Goal: Task Accomplishment & Management: Manage account settings

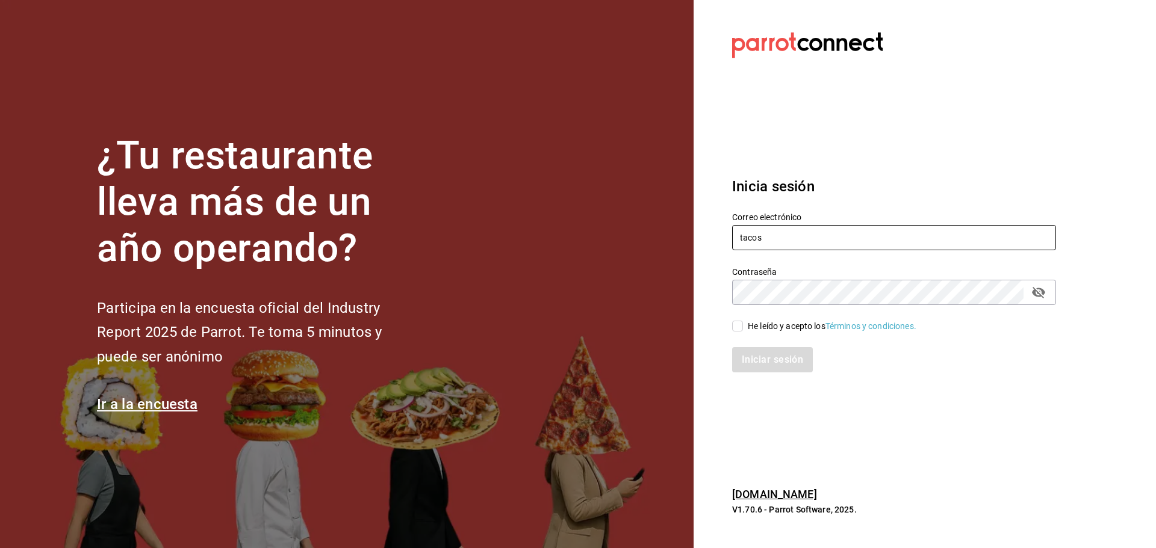
click at [828, 238] on input "tacos" at bounding box center [894, 237] width 324 height 25
type input "burguir@nl.com"
click at [763, 329] on div "He leído y acepto los Términos y condiciones." at bounding box center [832, 326] width 169 height 13
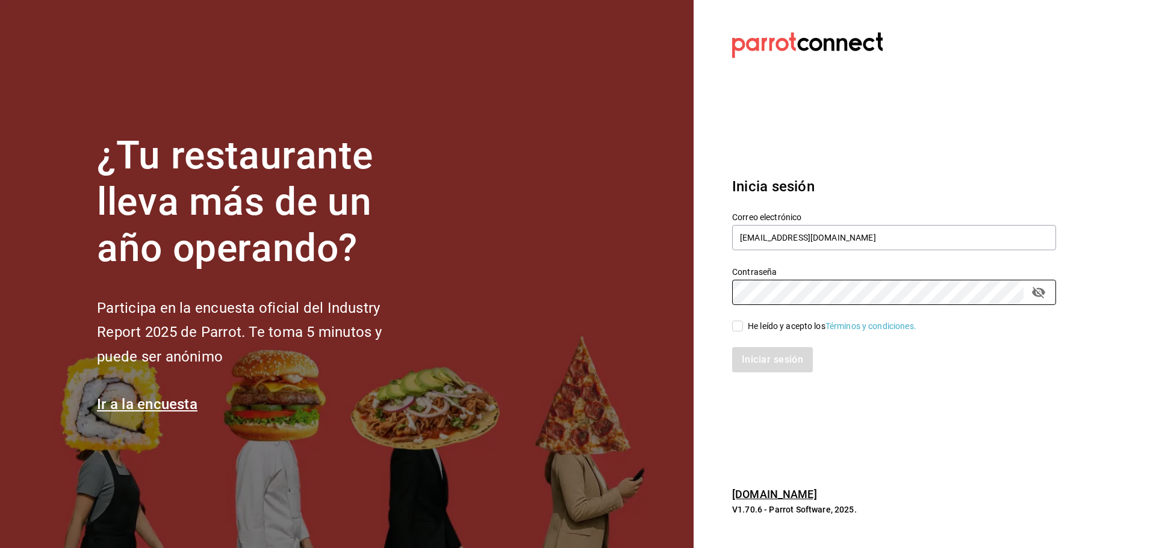
click at [743, 329] on input "He leído y acepto los Términos y condiciones." at bounding box center [737, 326] width 11 height 11
checkbox input "true"
click at [774, 361] on button "Iniciar sesión" at bounding box center [773, 359] width 82 height 25
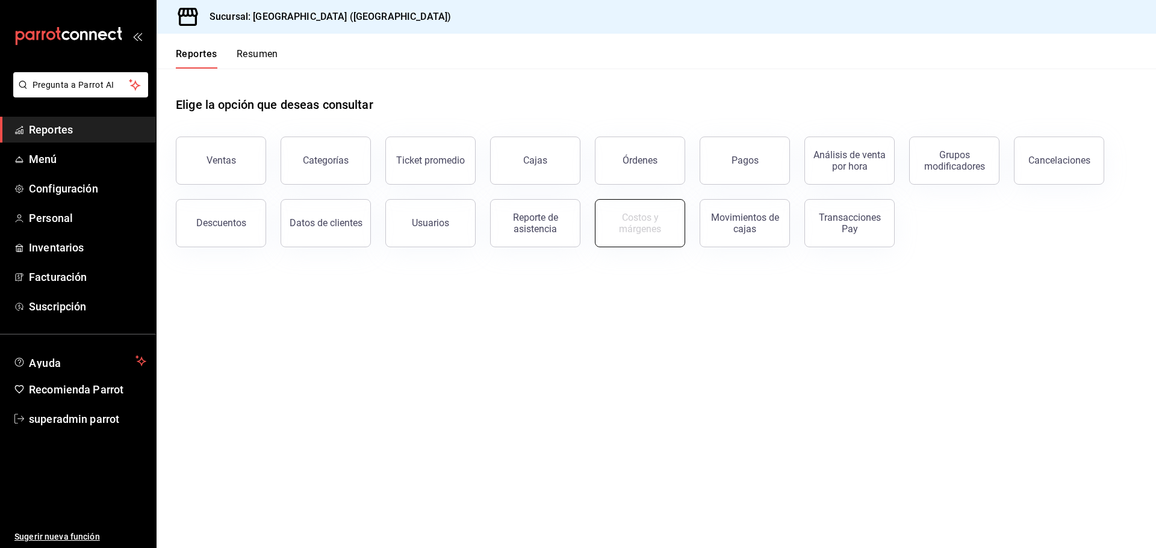
click at [656, 231] on div "Costos y márgenes" at bounding box center [640, 223] width 75 height 23
click at [641, 227] on div "Costos y márgenes" at bounding box center [640, 223] width 75 height 23
click at [95, 282] on span "Facturación" at bounding box center [87, 277] width 117 height 16
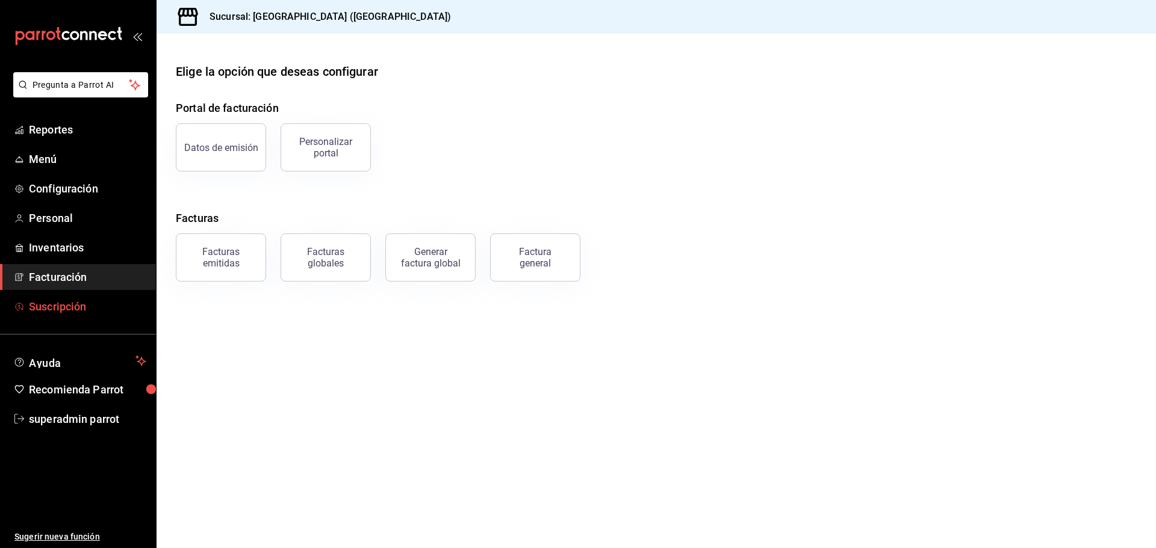
click at [99, 308] on span "Suscripción" at bounding box center [87, 307] width 117 height 16
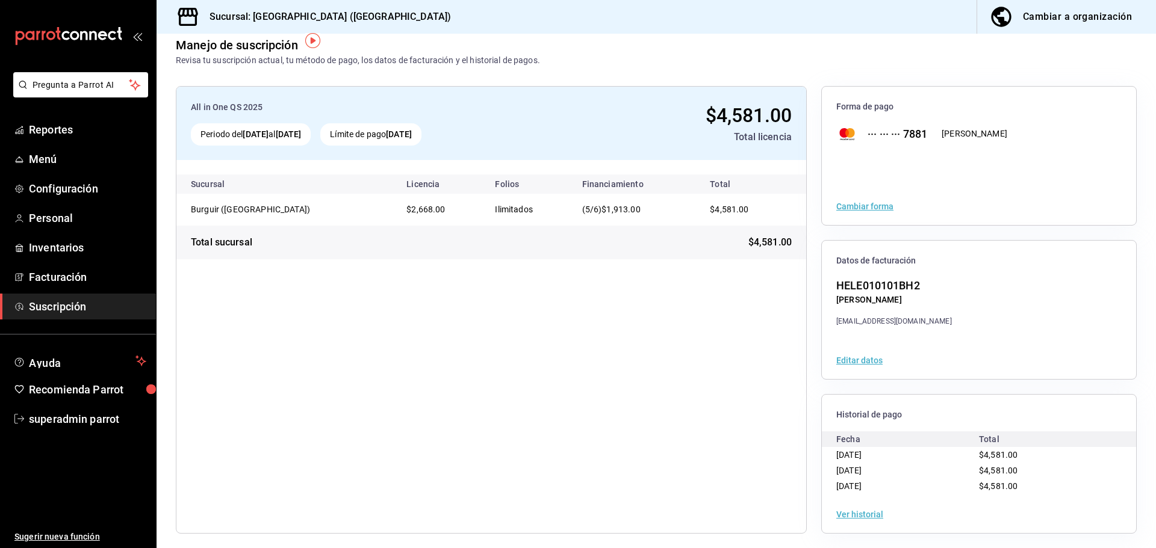
scroll to position [22, 0]
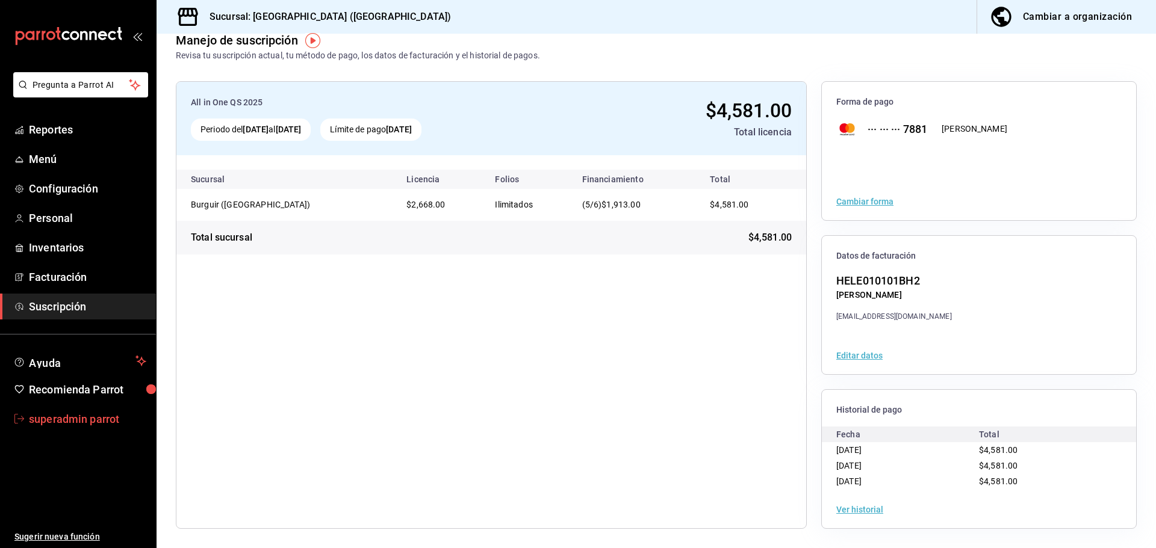
click at [105, 414] on span "superadmin parrot" at bounding box center [87, 419] width 117 height 16
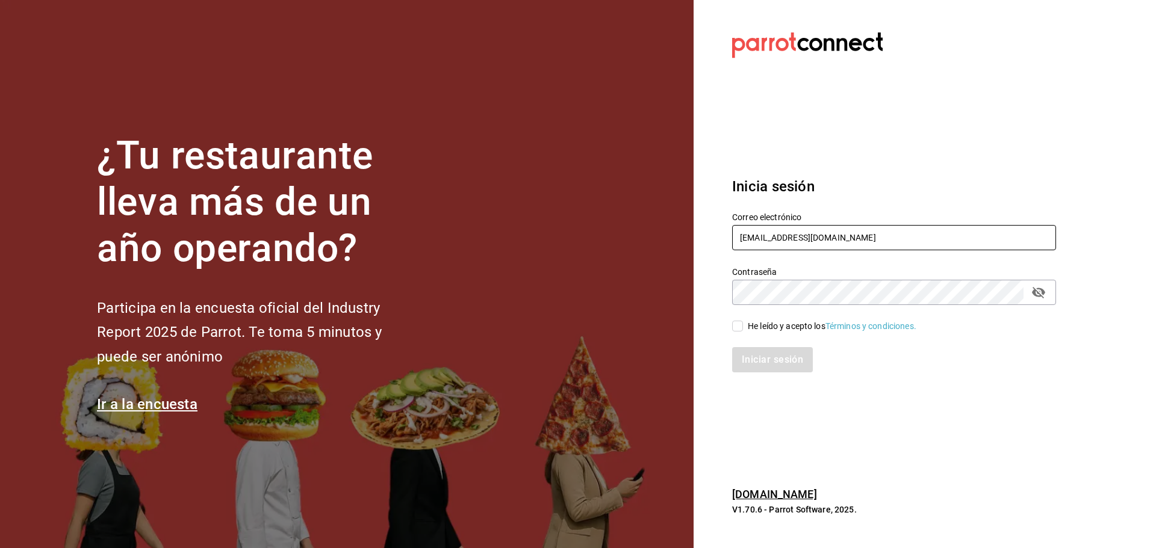
click at [783, 234] on input "burguir@nl.com" at bounding box center [894, 237] width 324 height 25
drag, startPoint x: 783, startPoint y: 235, endPoint x: 759, endPoint y: 280, distance: 51.5
click at [784, 237] on input "burguir@nl.com" at bounding box center [894, 237] width 324 height 25
paste input "conchita"
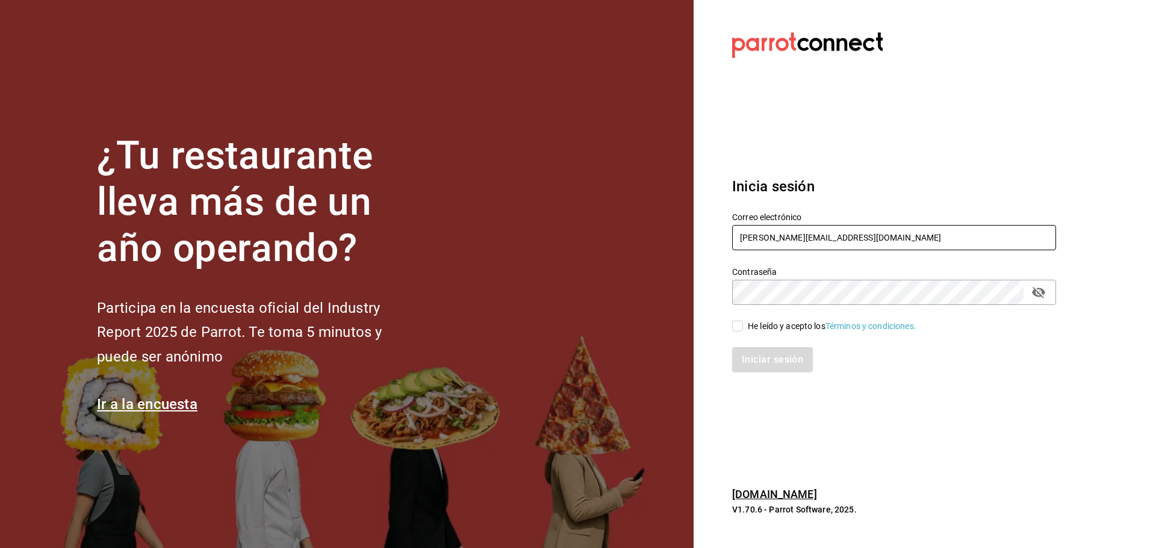
type input "conchita@nl.com"
click at [741, 326] on input "He leído y acepto los Términos y condiciones." at bounding box center [737, 326] width 11 height 11
checkbox input "true"
click at [777, 362] on button "Iniciar sesión" at bounding box center [773, 359] width 82 height 25
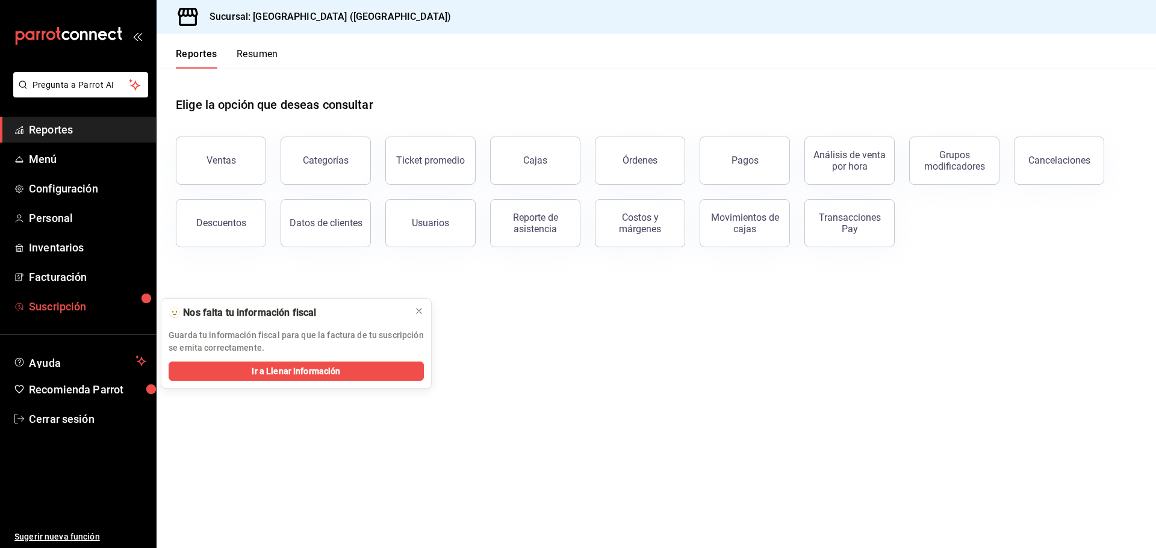
click at [81, 303] on span "Suscripción" at bounding box center [87, 307] width 117 height 16
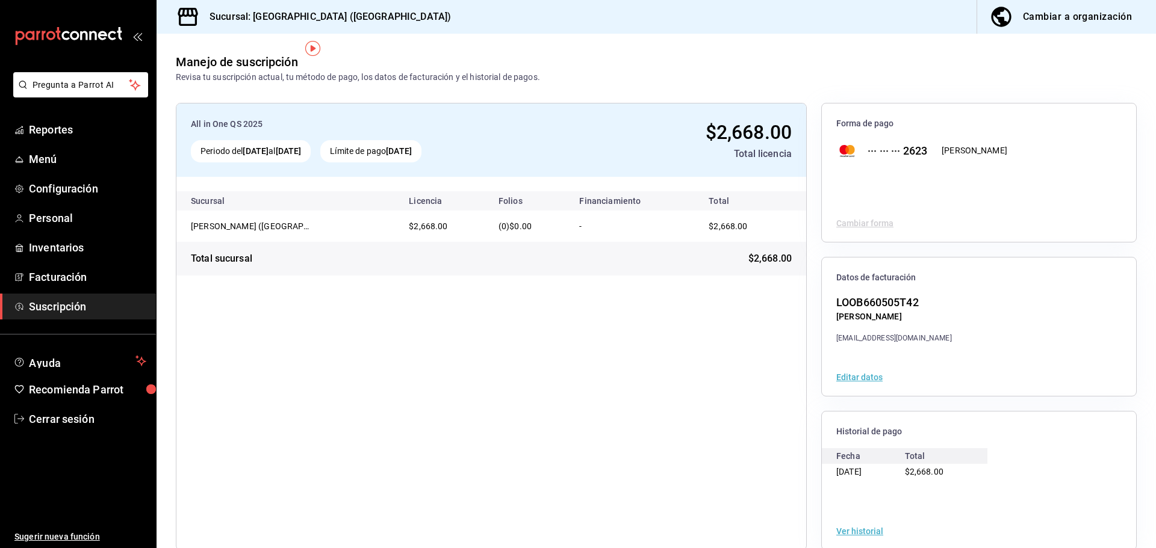
scroll to position [22, 0]
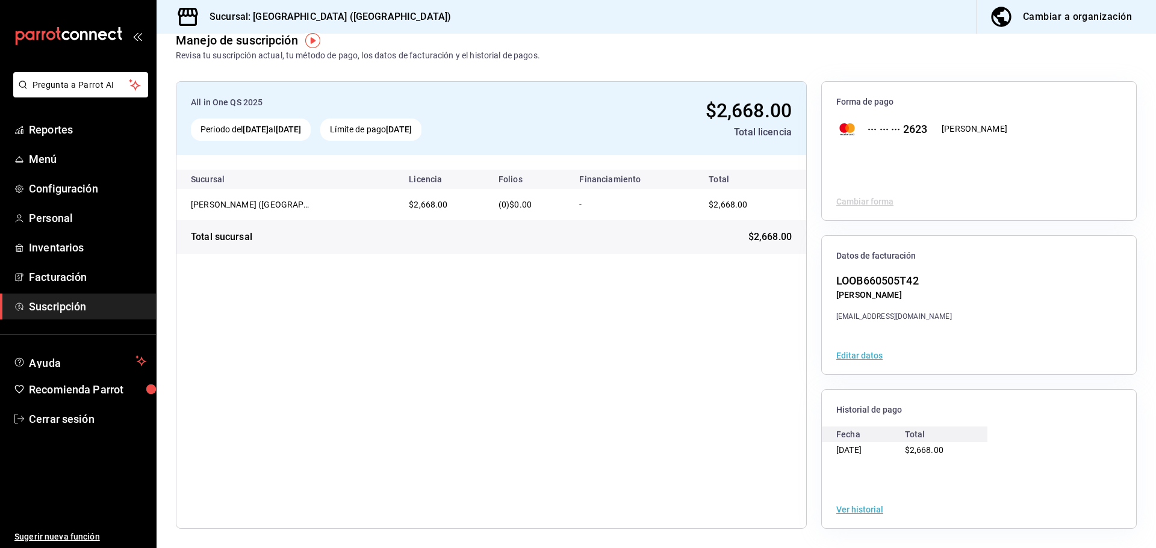
click at [844, 511] on button "Ver historial" at bounding box center [859, 510] width 47 height 8
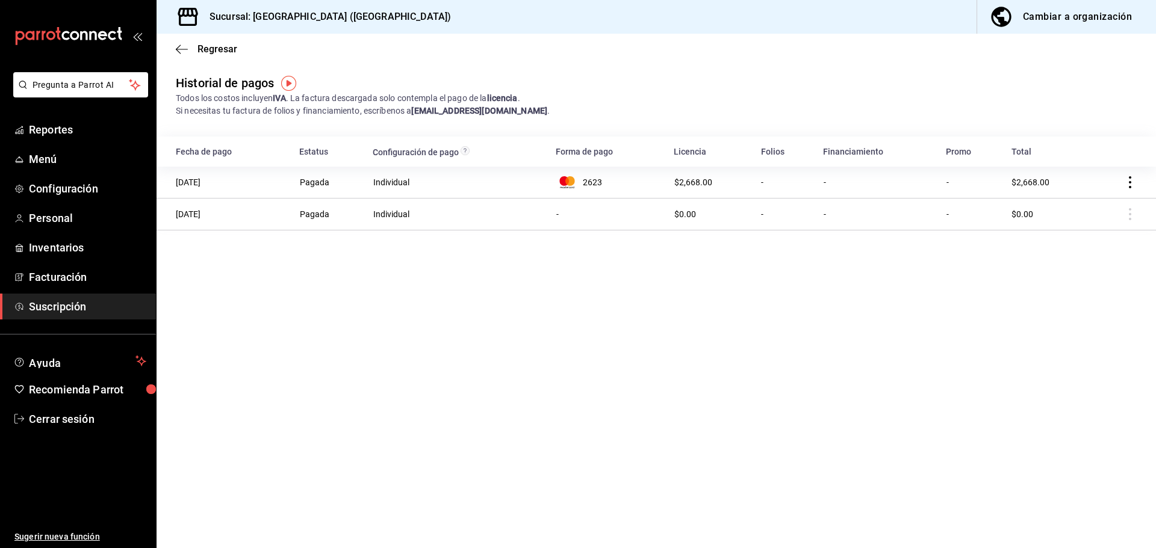
click at [1122, 186] on td at bounding box center [1124, 183] width 64 height 32
drag, startPoint x: 547, startPoint y: 89, endPoint x: 281, endPoint y: 62, distance: 267.4
click at [544, 89] on div "Historial de pagos Todos los costos incluyen IVA . La factura descargada solo c…" at bounding box center [656, 95] width 999 height 43
click at [190, 45] on span "Regresar" at bounding box center [206, 48] width 61 height 11
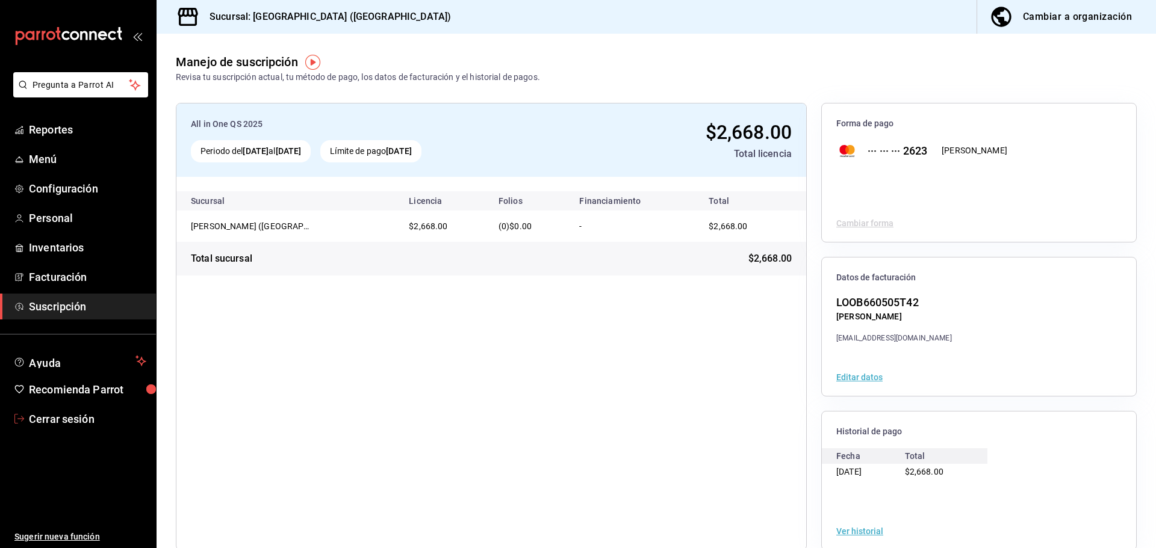
drag, startPoint x: 94, startPoint y: 423, endPoint x: 105, endPoint y: 401, distance: 25.0
click at [94, 423] on span "Cerrar sesión" at bounding box center [87, 419] width 117 height 16
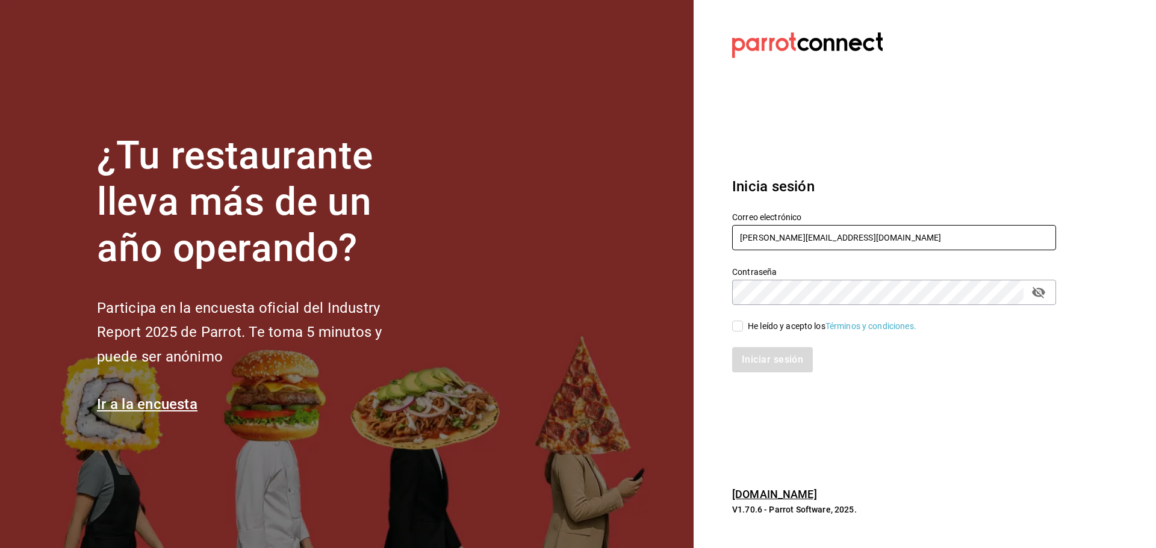
click at [780, 233] on input "conchita@nl.com" at bounding box center [894, 237] width 324 height 25
click at [779, 234] on input "conchita@nl.com" at bounding box center [894, 237] width 324 height 25
paste input "matadechile@metepec"
type input "[EMAIL_ADDRESS][DOMAIN_NAME]"
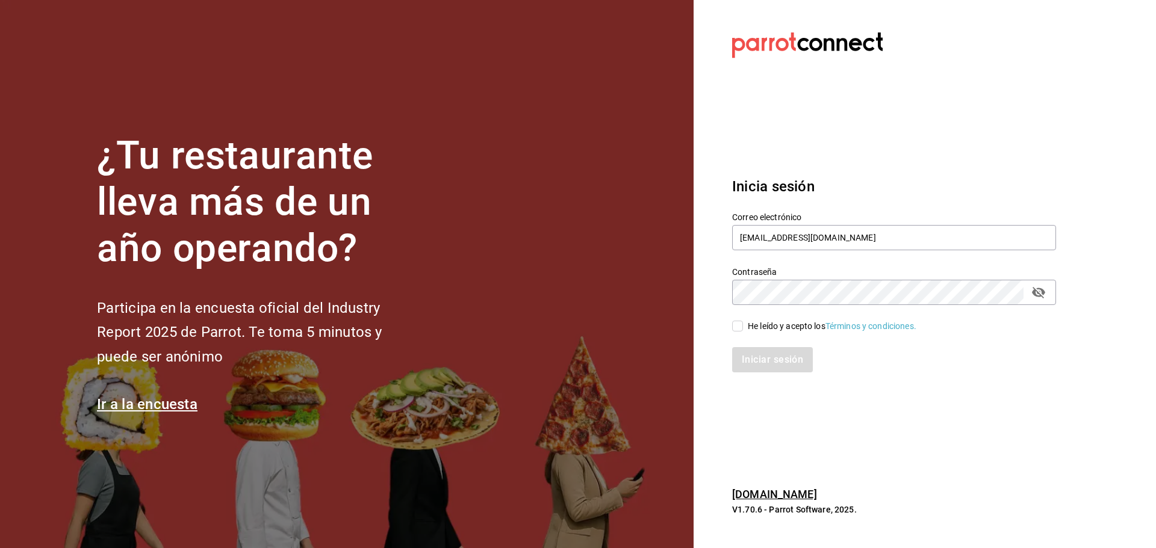
click at [742, 329] on input "He leído y acepto los Términos y condiciones." at bounding box center [737, 326] width 11 height 11
checkbox input "true"
click at [759, 358] on button "Iniciar sesión" at bounding box center [773, 359] width 82 height 25
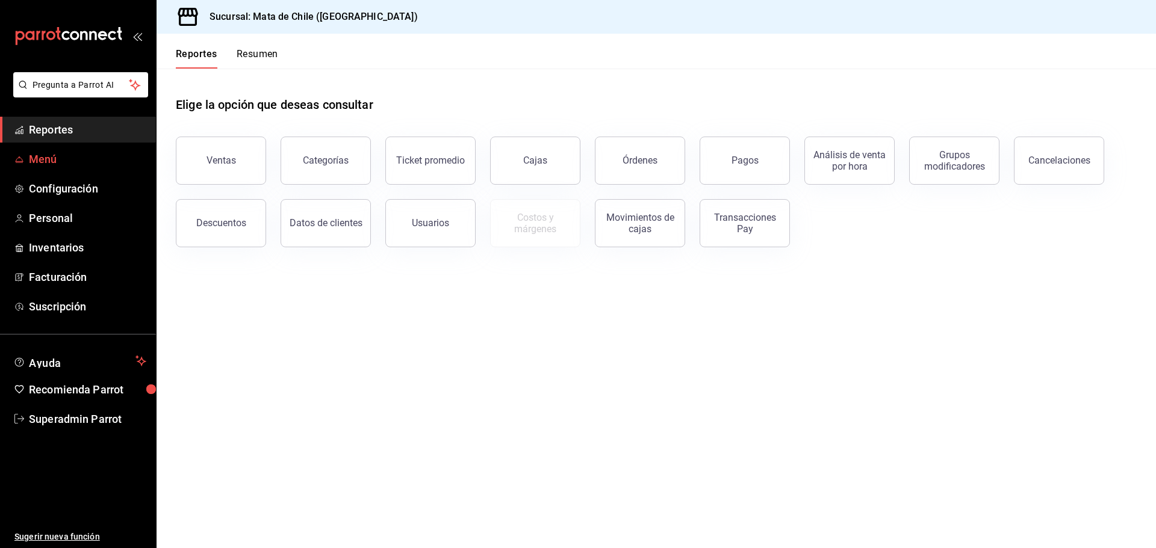
click at [72, 163] on span "Menú" at bounding box center [87, 159] width 117 height 16
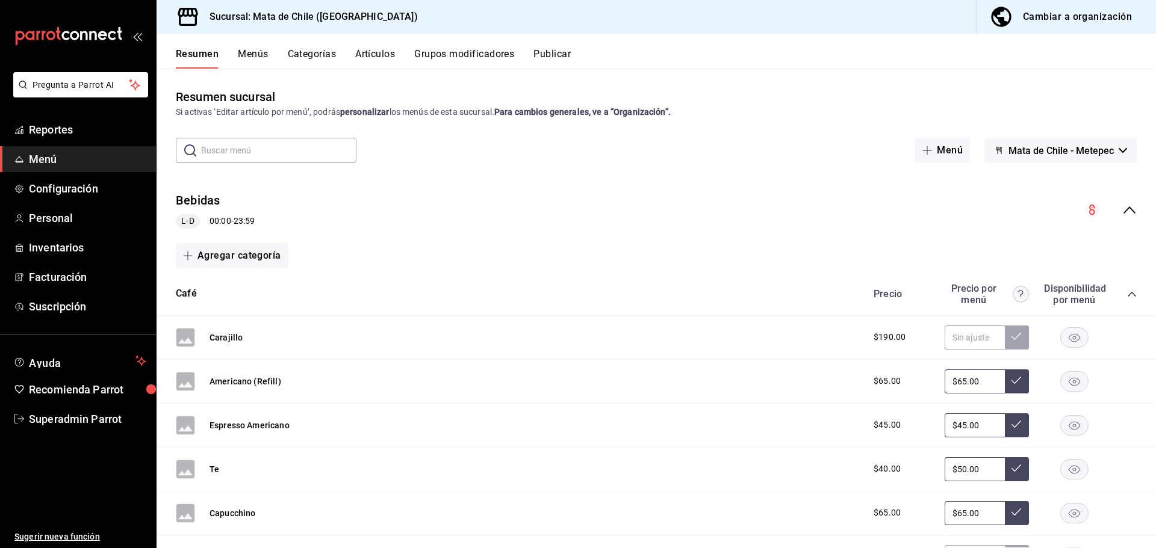
click at [409, 219] on div "Bebidas L-D 00:00 - 23:59" at bounding box center [656, 210] width 999 height 56
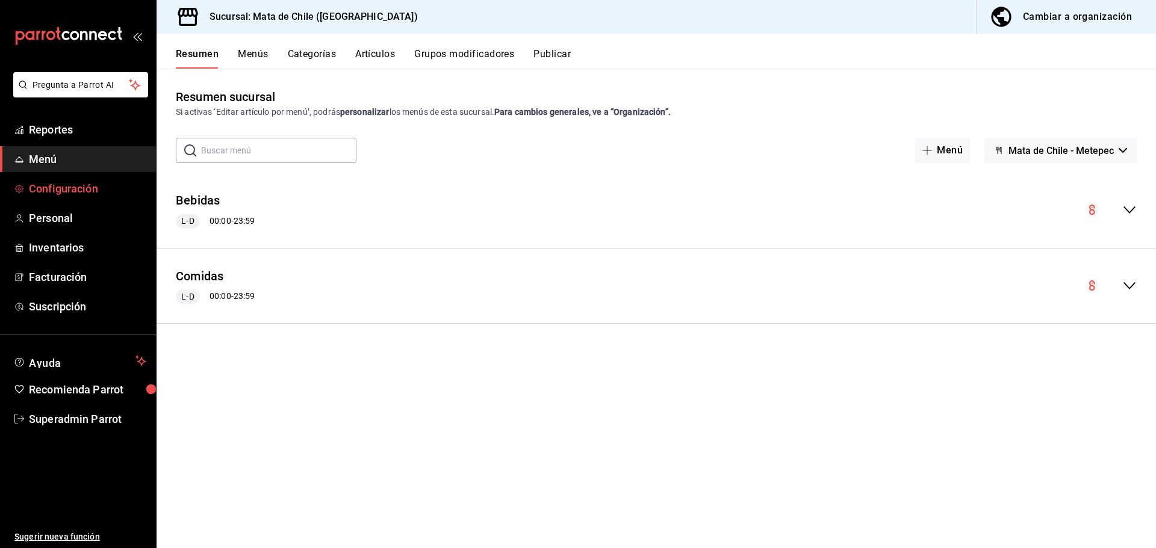
click at [56, 190] on span "Configuración" at bounding box center [87, 189] width 117 height 16
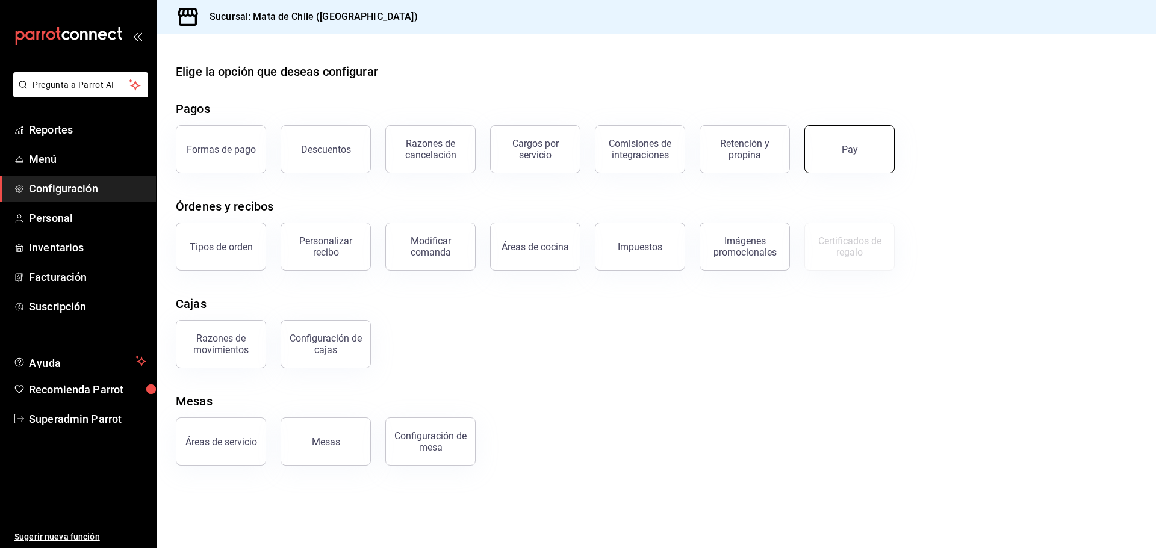
click at [830, 141] on button "Pay" at bounding box center [849, 149] width 90 height 48
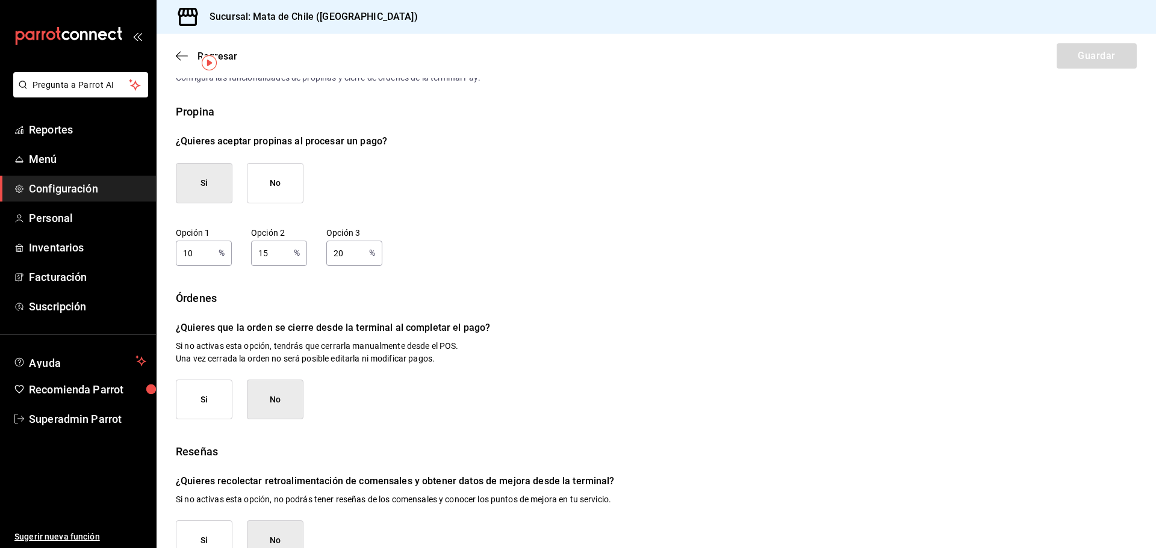
scroll to position [66, 0]
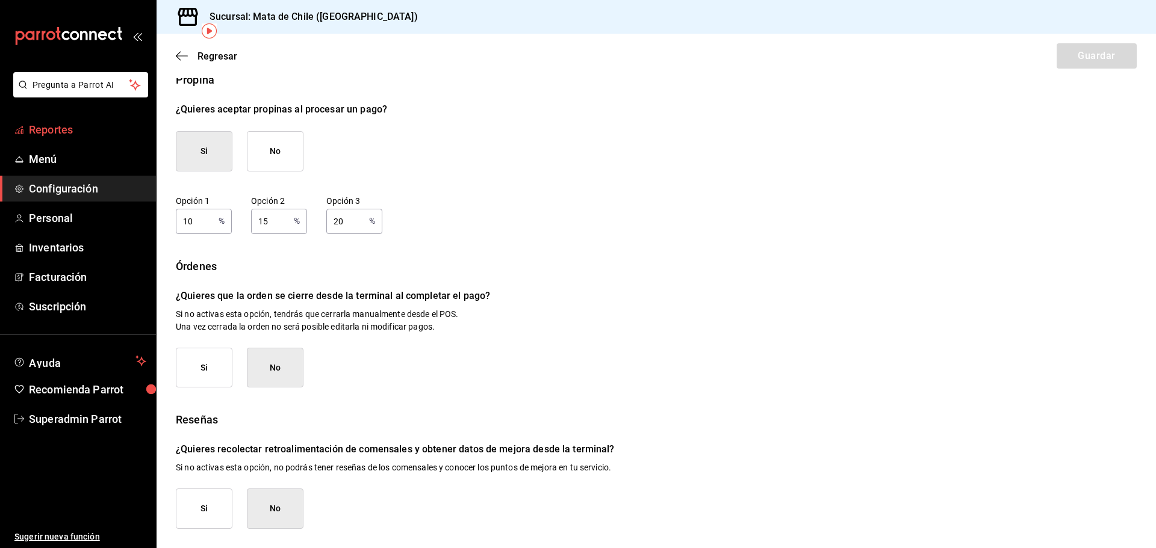
click at [49, 117] on link "Reportes" at bounding box center [78, 130] width 156 height 26
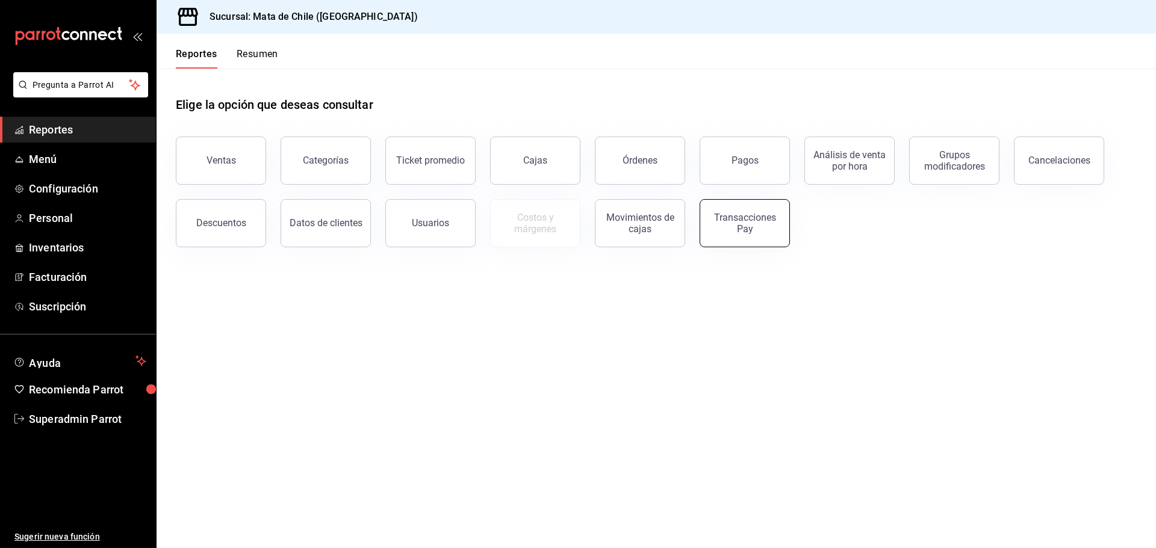
click at [744, 207] on button "Transacciones Pay" at bounding box center [745, 223] width 90 height 48
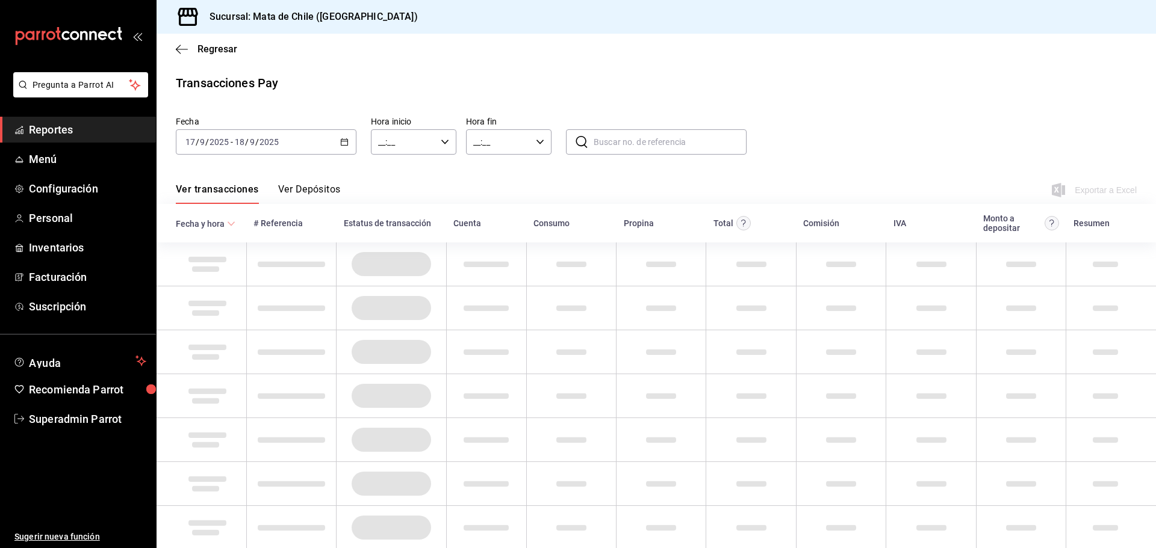
type input "00:00"
type input "23:59"
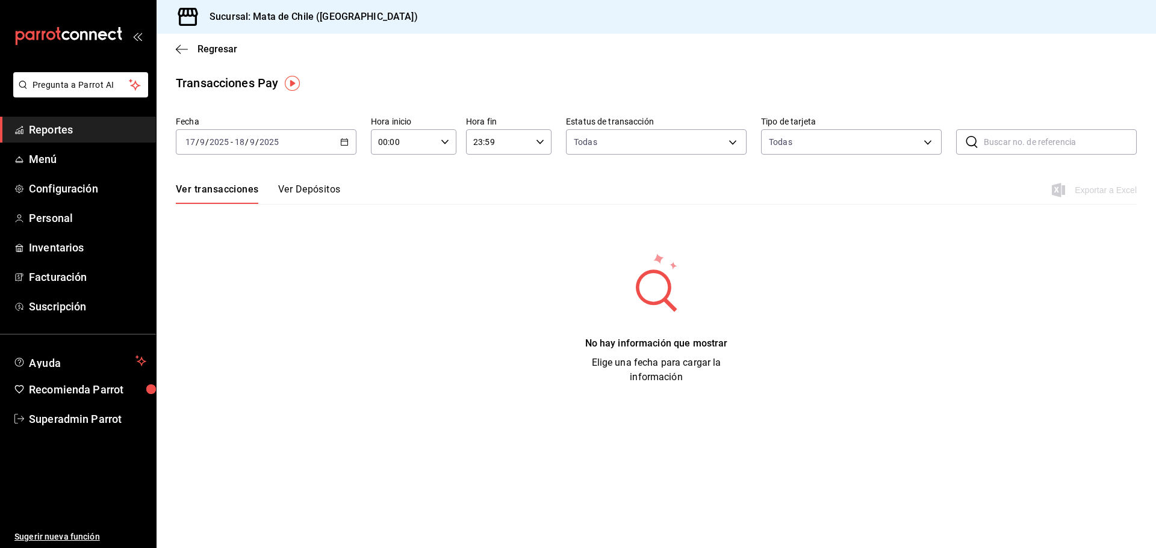
click at [327, 197] on button "Ver Depósitos" at bounding box center [309, 194] width 63 height 20
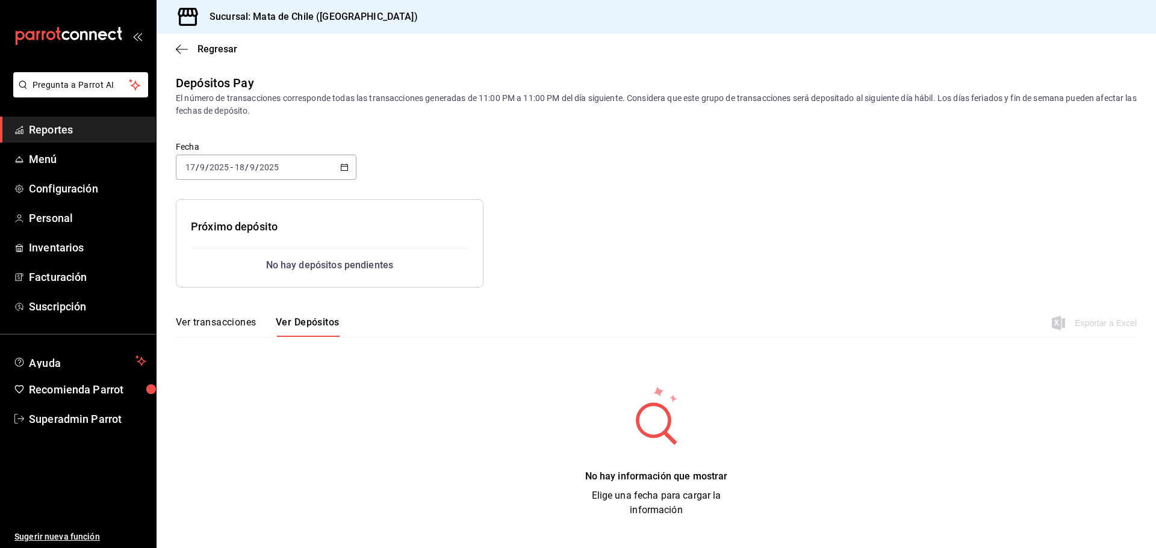
click at [217, 314] on div "Ver transacciones Ver Depósitos Exportar a Excel" at bounding box center [656, 319] width 961 height 35
click at [221, 325] on button "Ver transacciones" at bounding box center [216, 327] width 81 height 20
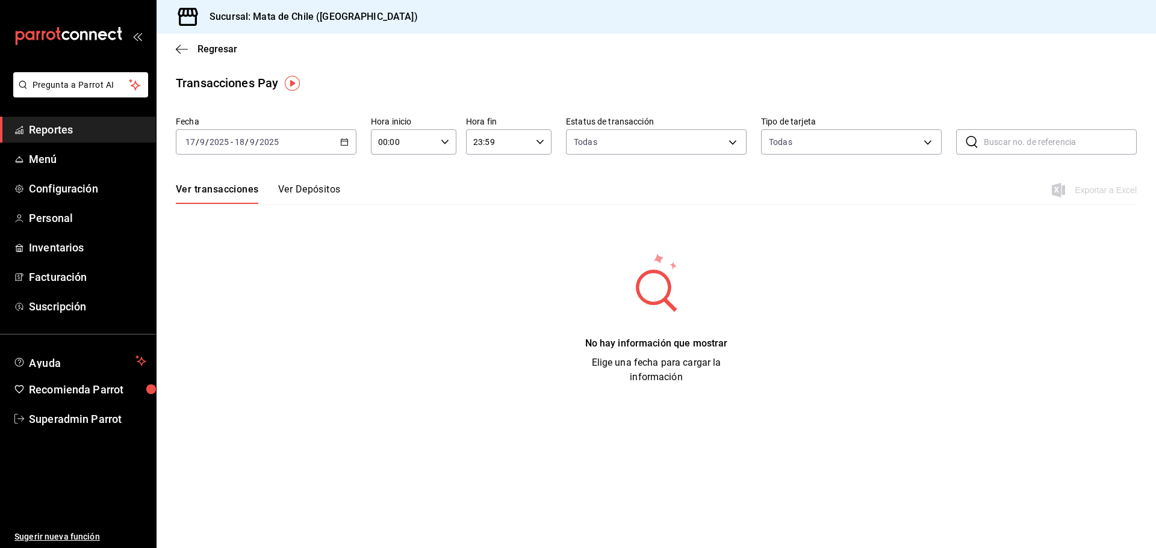
click at [337, 143] on div "2025-09-17 17 / 9 / 2025 - 2025-09-18 18 / 9 / 2025" at bounding box center [266, 141] width 181 height 25
click at [229, 262] on span "Mes actual" at bounding box center [232, 259] width 93 height 13
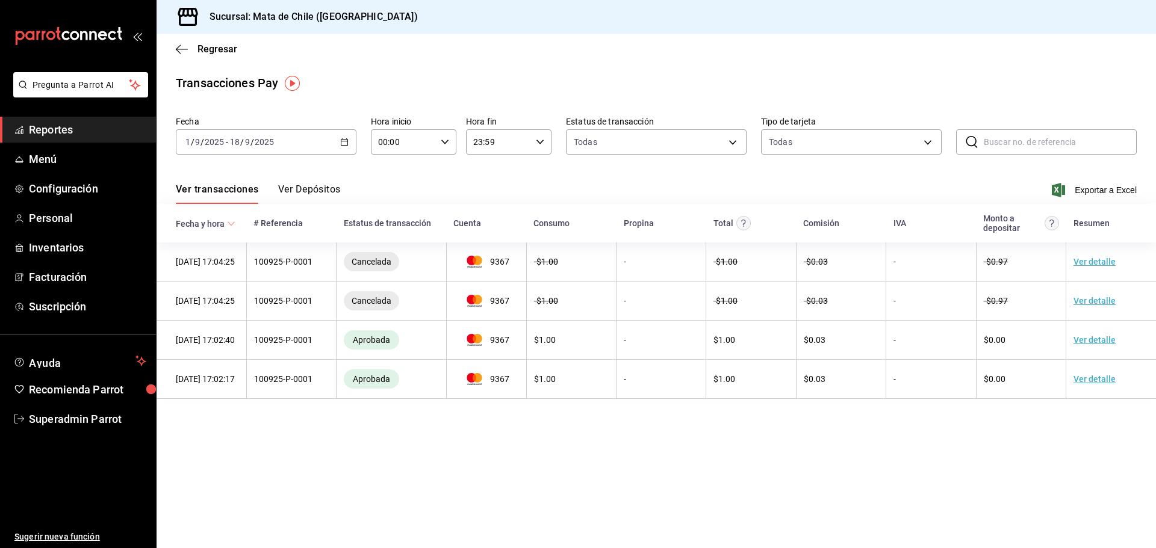
click at [302, 184] on button "Ver Depósitos" at bounding box center [309, 194] width 63 height 20
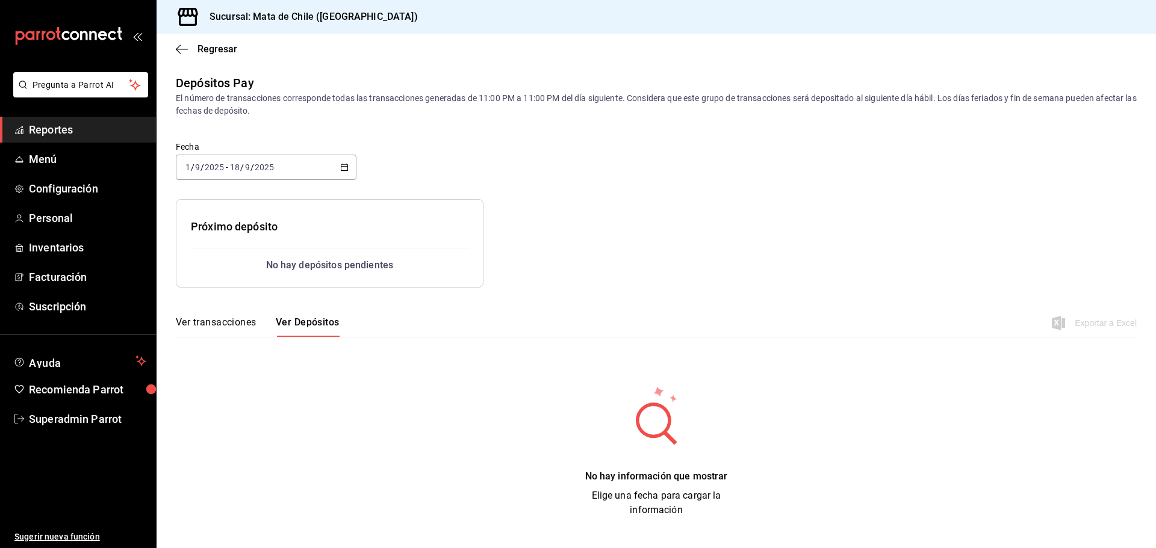
click at [346, 170] on icon "button" at bounding box center [344, 167] width 8 height 8
drag, startPoint x: 228, startPoint y: 279, endPoint x: 238, endPoint y: 281, distance: 10.4
click at [238, 281] on span "Mes actual" at bounding box center [232, 285] width 93 height 13
click at [346, 166] on icon "button" at bounding box center [344, 167] width 8 height 8
click at [240, 312] on span "Año actual" at bounding box center [232, 312] width 93 height 13
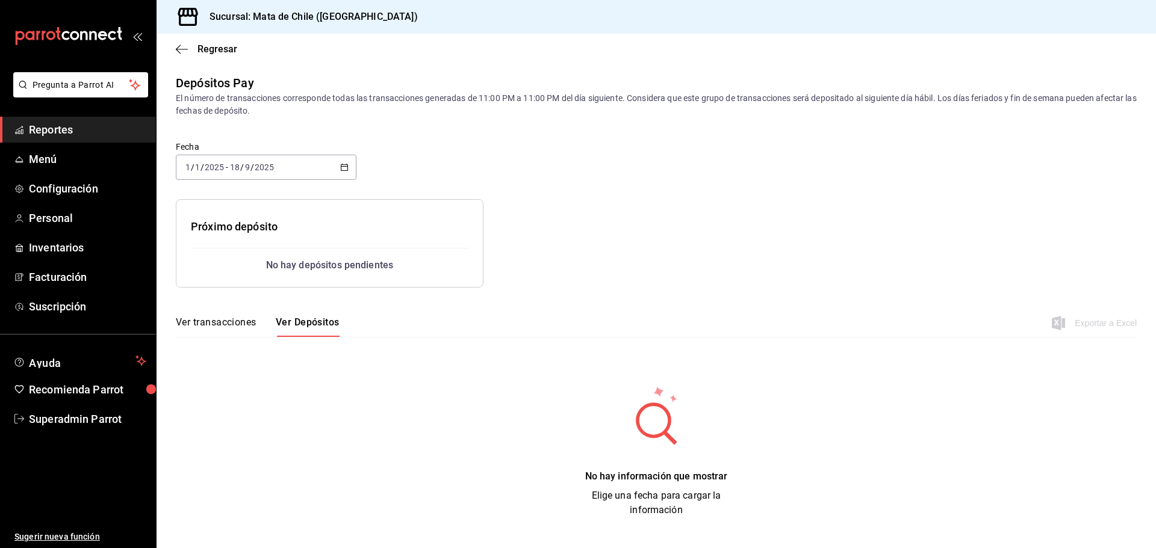
click at [247, 317] on button "Ver transacciones" at bounding box center [216, 327] width 81 height 20
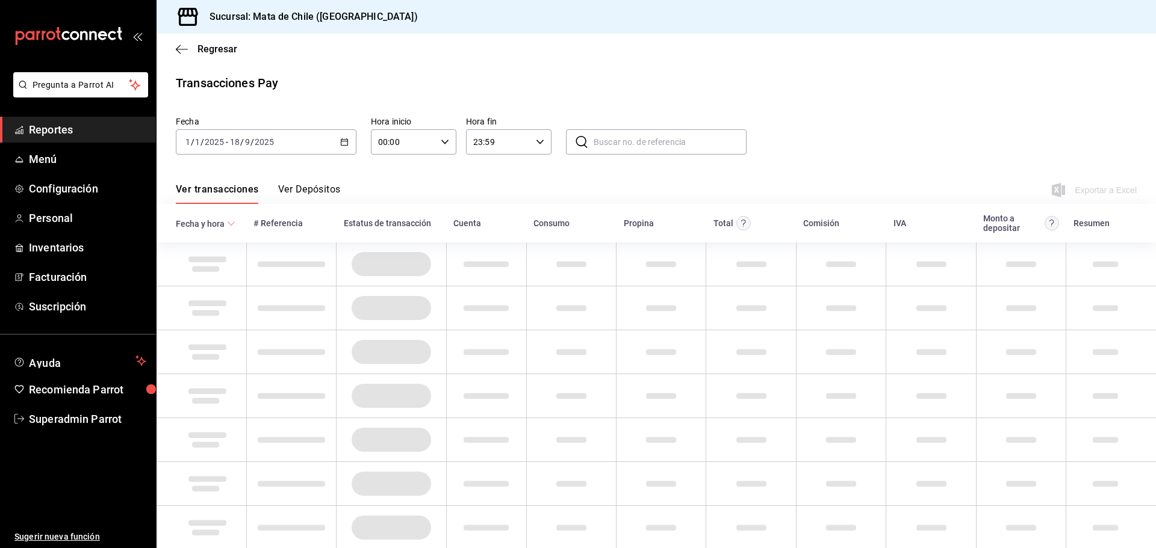
drag, startPoint x: 247, startPoint y: 317, endPoint x: 234, endPoint y: 319, distance: 12.9
click at [234, 318] on div at bounding box center [207, 308] width 63 height 19
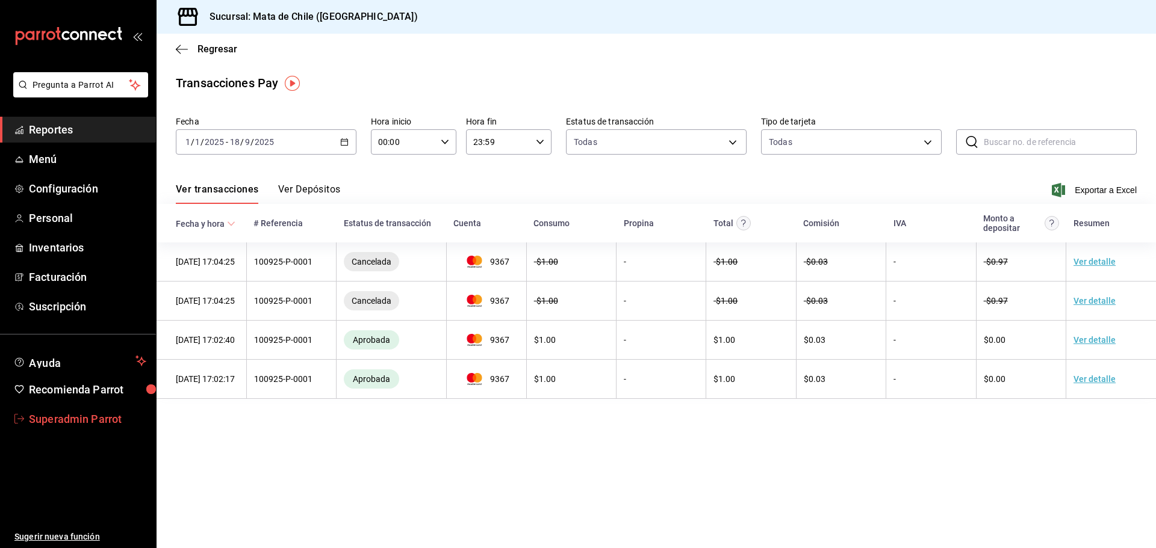
click at [93, 419] on span "Superadmin Parrot" at bounding box center [87, 419] width 117 height 16
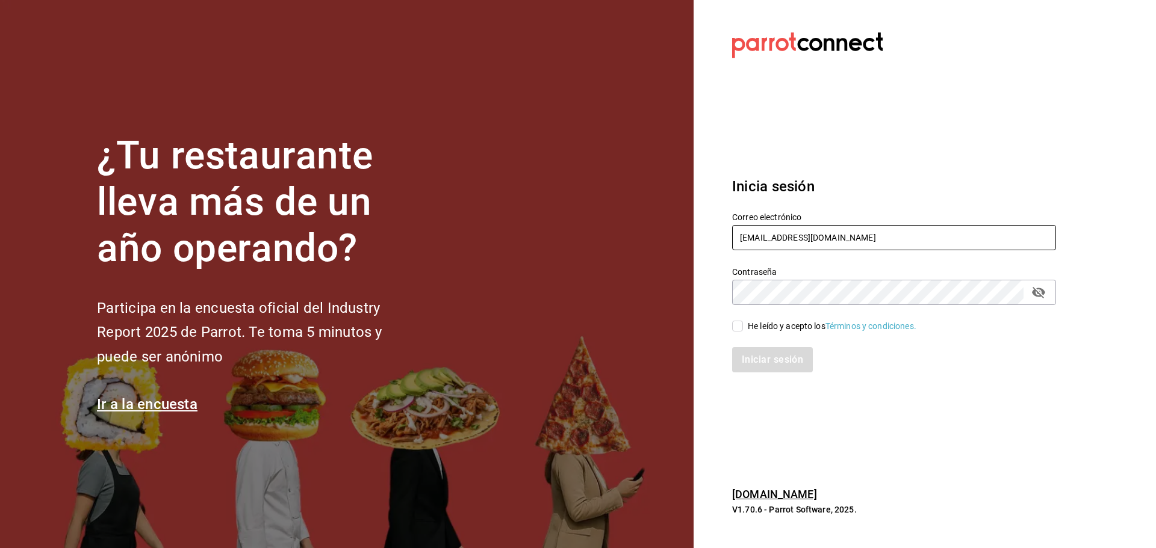
click at [756, 232] on input "matadechile@metepec.com" at bounding box center [894, 237] width 324 height 25
paste input "cafemoretto@veracruz"
type input "cafemoretto@veracruz.com"
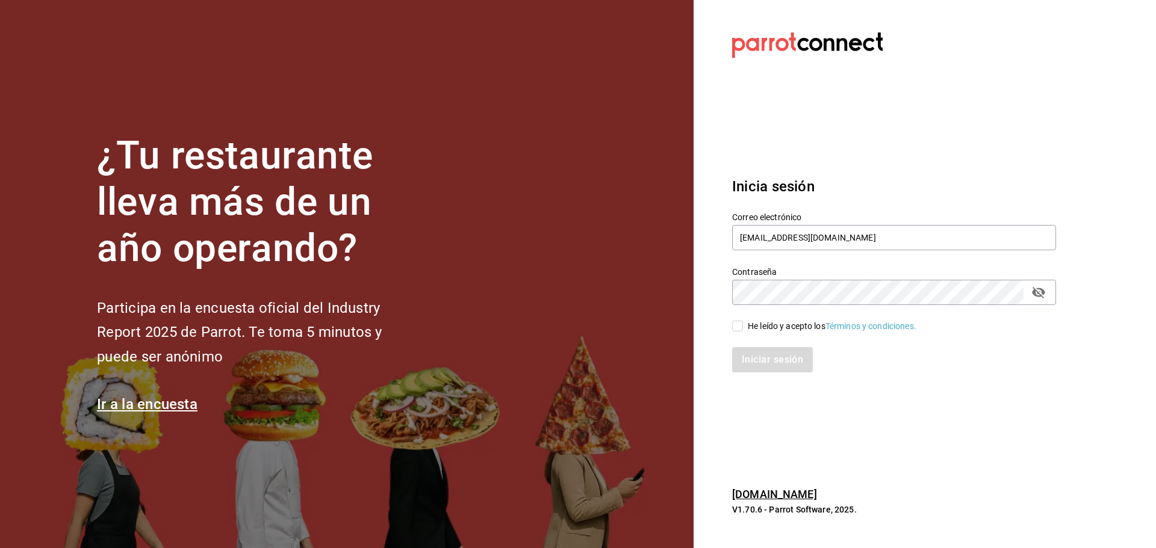
click at [762, 331] on div "He leído y acepto los Términos y condiciones." at bounding box center [832, 326] width 169 height 13
click at [743, 331] on input "He leído y acepto los Términos y condiciones." at bounding box center [737, 326] width 11 height 11
checkbox input "true"
click at [772, 366] on button "Iniciar sesión" at bounding box center [773, 359] width 82 height 25
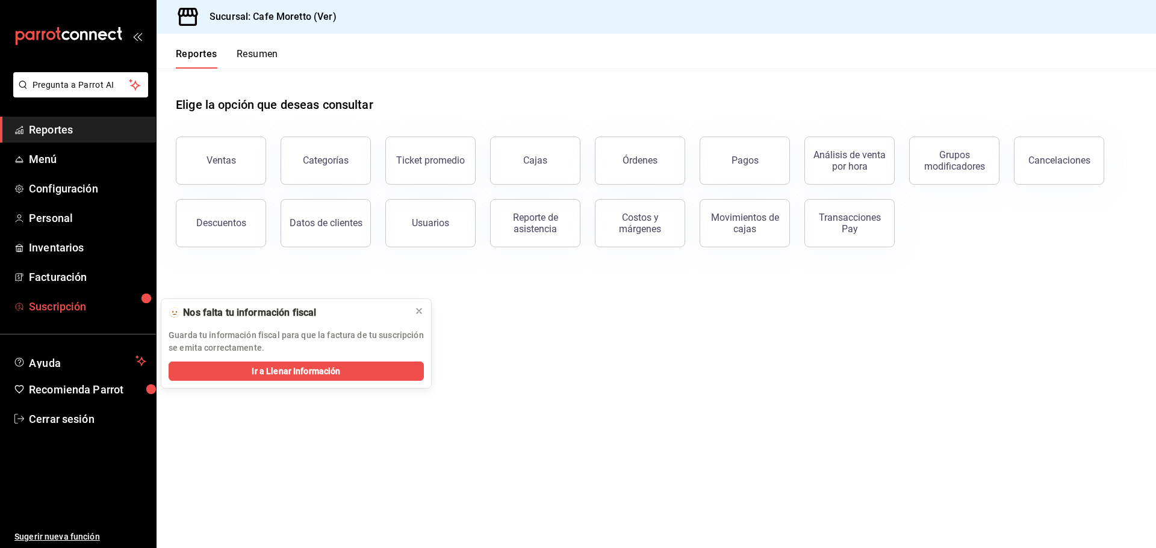
click at [81, 308] on span "Suscripción" at bounding box center [87, 307] width 117 height 16
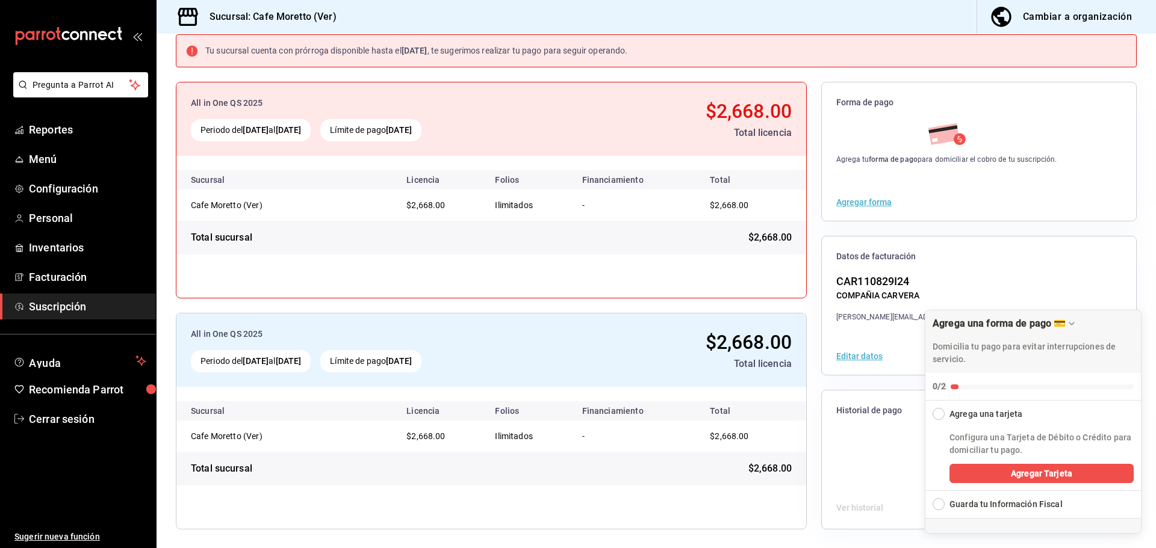
scroll to position [69, 0]
drag, startPoint x: 647, startPoint y: 501, endPoint x: 652, endPoint y: 489, distance: 13.0
click at [647, 500] on div "All in One QS 2025 Periodo del 10 sep 2025 al 10 oct 2025 Límite de pago 10 oct…" at bounding box center [491, 420] width 631 height 217
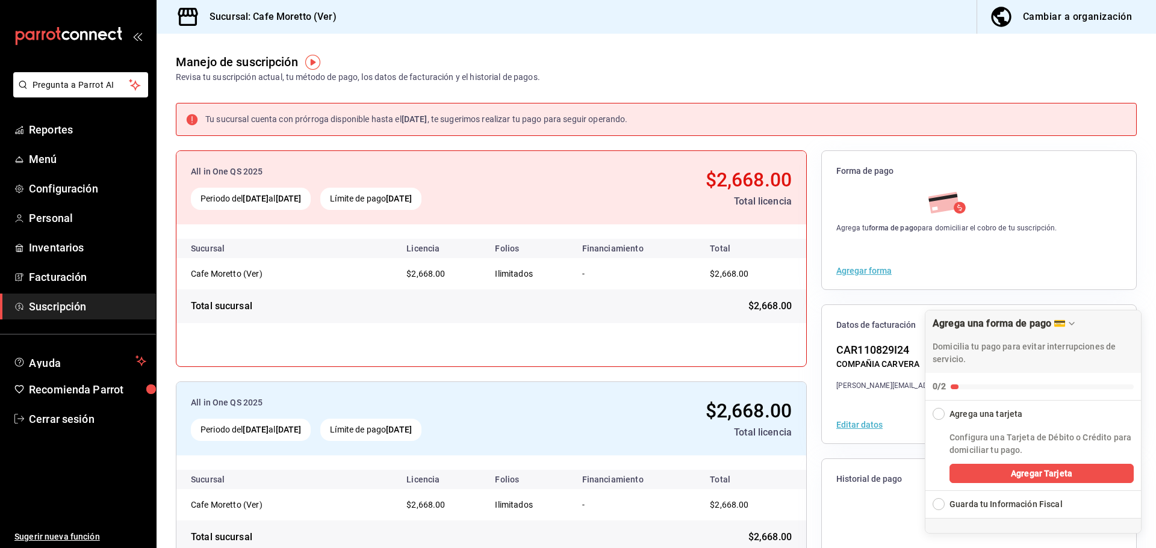
click at [1060, 17] on div "Cambiar a organización" at bounding box center [1077, 16] width 109 height 17
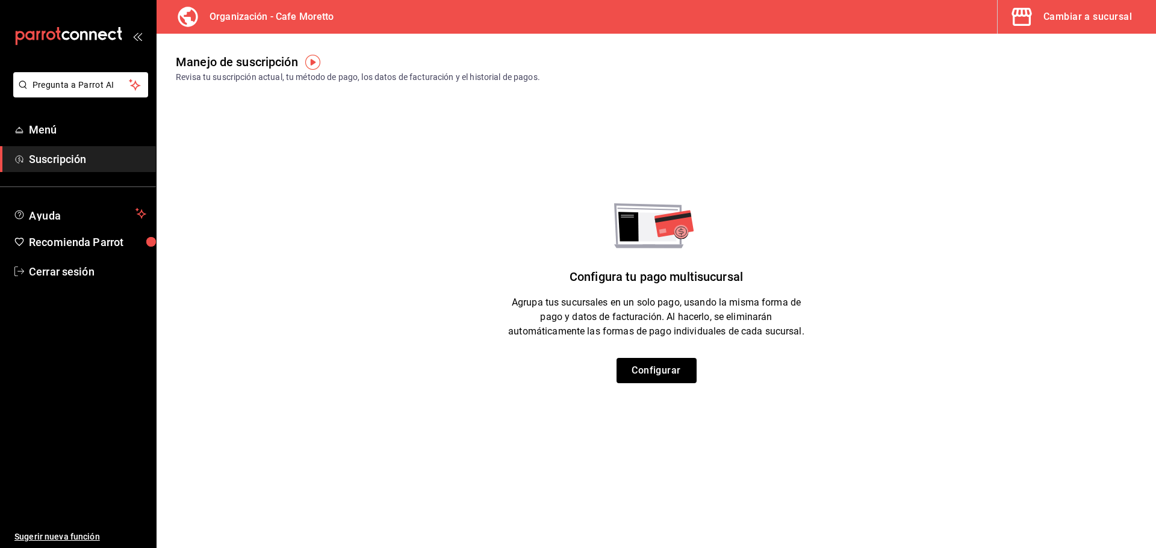
click at [1063, 24] on div "Cambiar a sucursal" at bounding box center [1087, 16] width 89 height 17
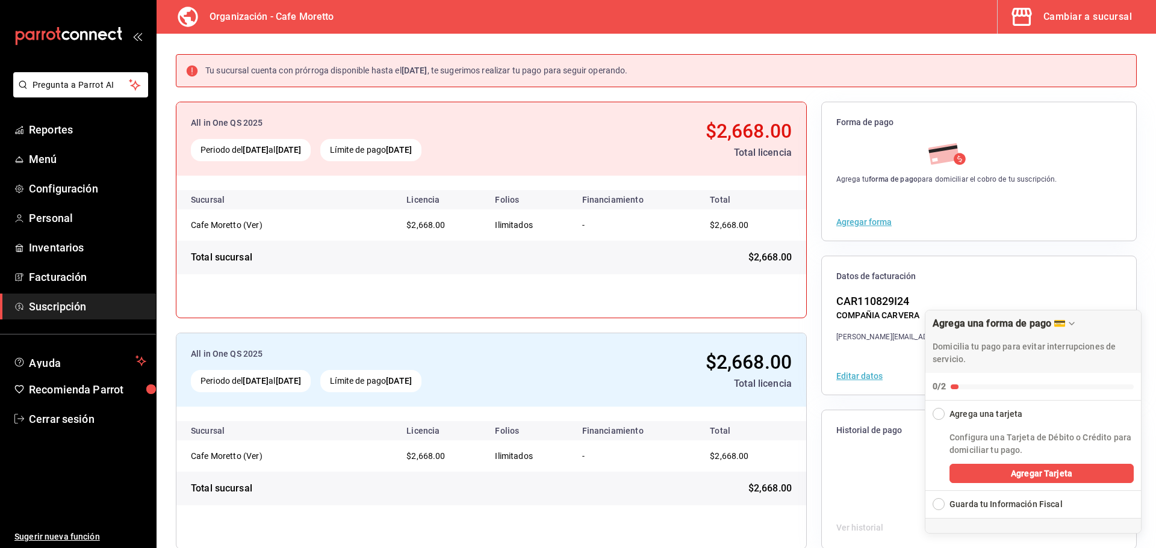
scroll to position [69, 0]
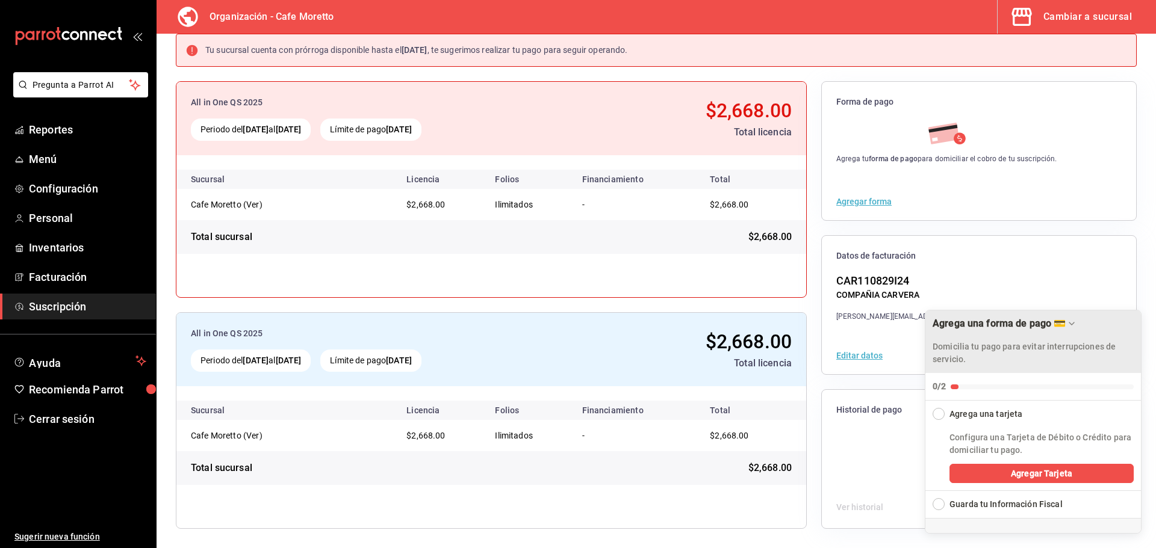
click at [1051, 329] on div "Agrega una forma de pago 💳" at bounding box center [999, 323] width 133 height 11
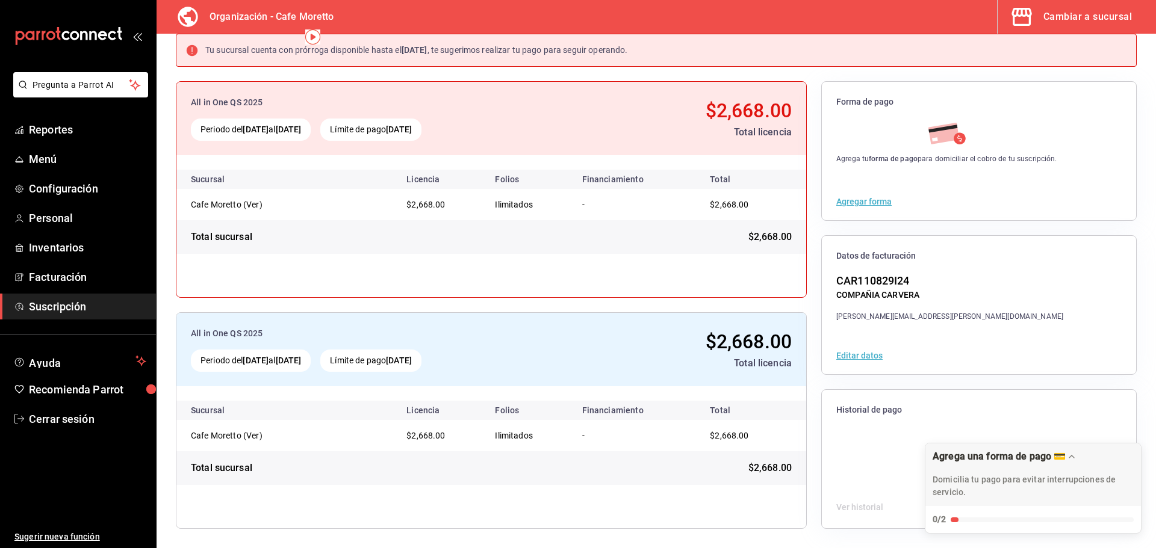
scroll to position [0, 0]
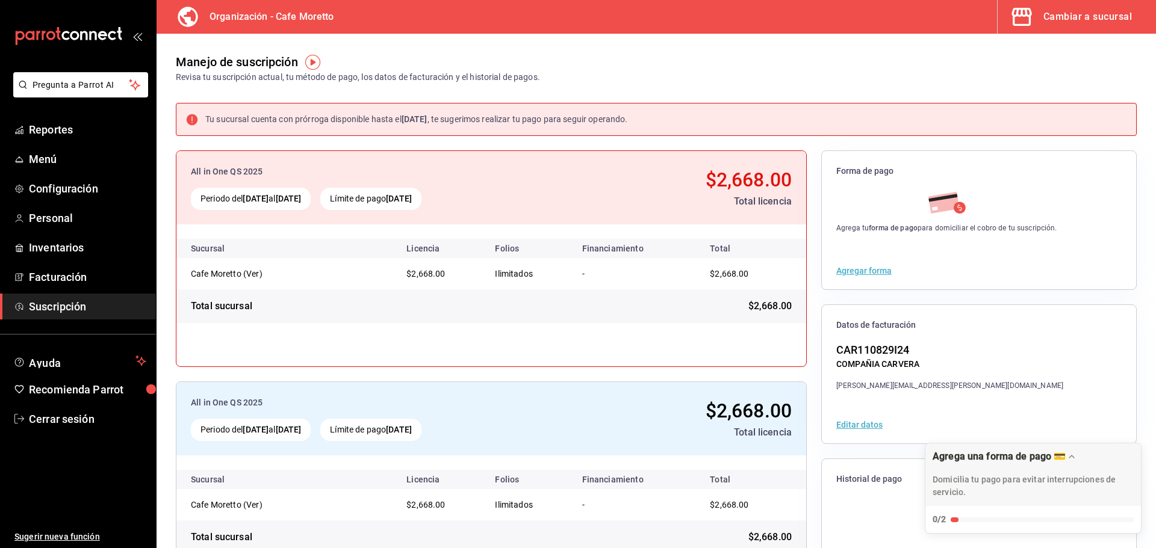
click at [1085, 23] on div "Cambiar a sucursal" at bounding box center [1087, 16] width 89 height 17
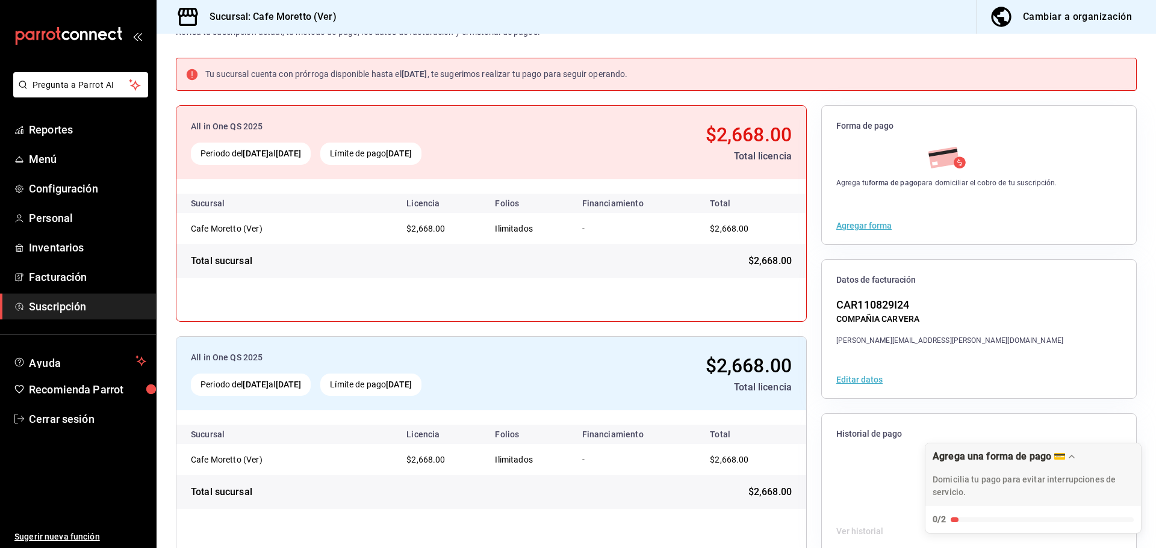
scroll to position [69, 0]
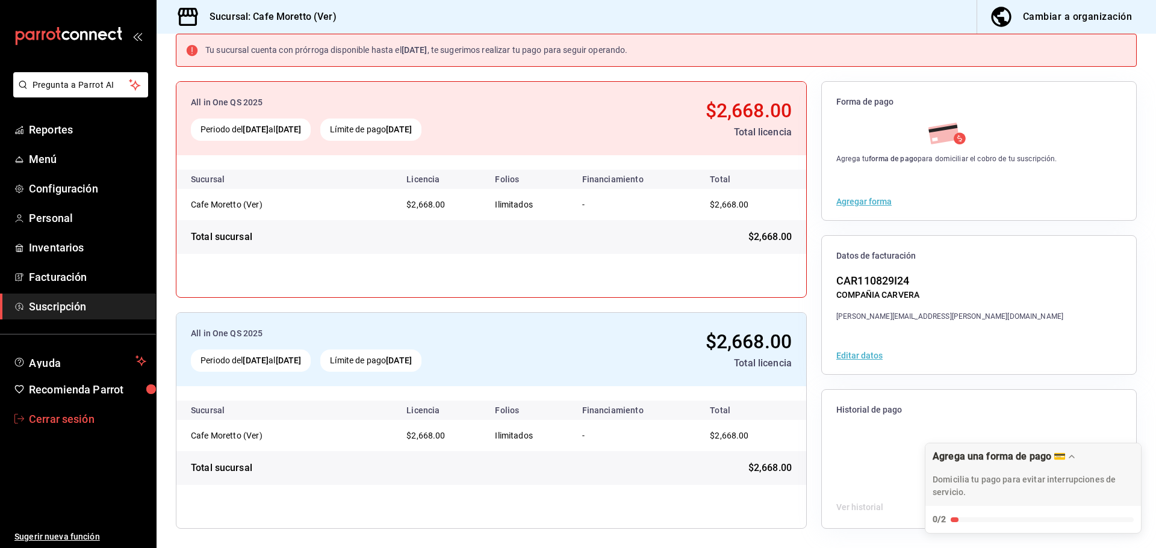
click at [84, 421] on span "Cerrar sesión" at bounding box center [87, 419] width 117 height 16
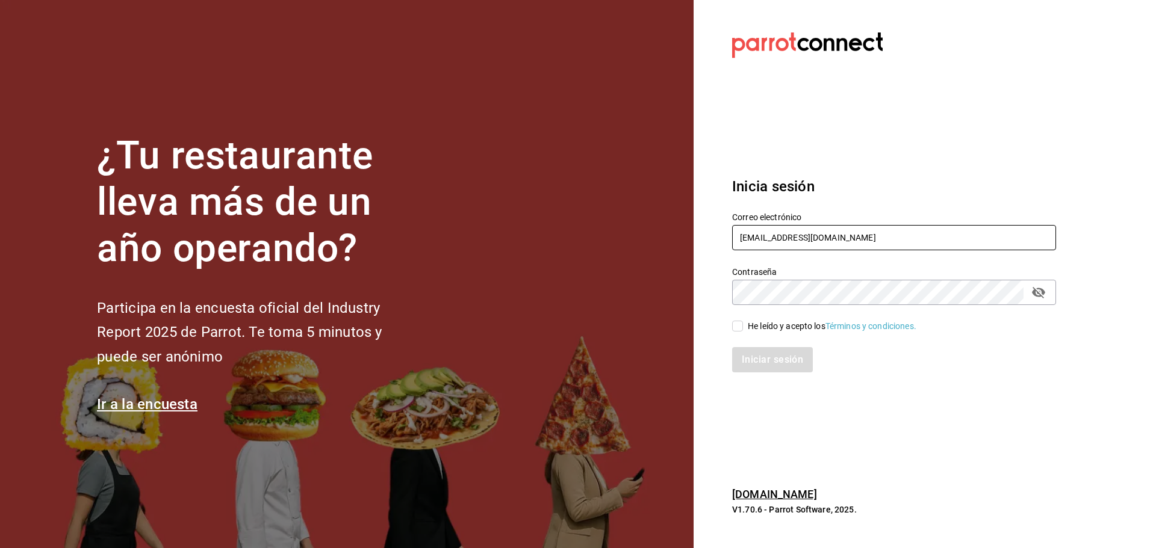
click at [848, 239] on input "cafemoretto@veracruz.com" at bounding box center [894, 237] width 324 height 25
paste input "funkyfranky@metepec"
type input "funkyfranky@metepec.com"
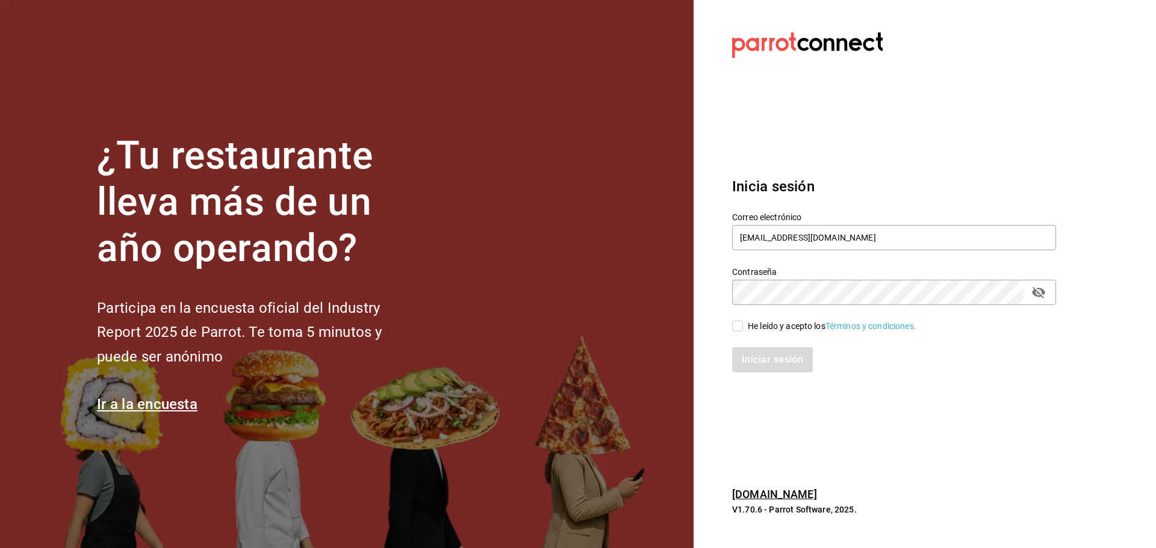
click at [741, 325] on input "He leído y acepto los Términos y condiciones." at bounding box center [737, 326] width 11 height 11
checkbox input "true"
click at [774, 358] on button "Iniciar sesión" at bounding box center [773, 359] width 82 height 25
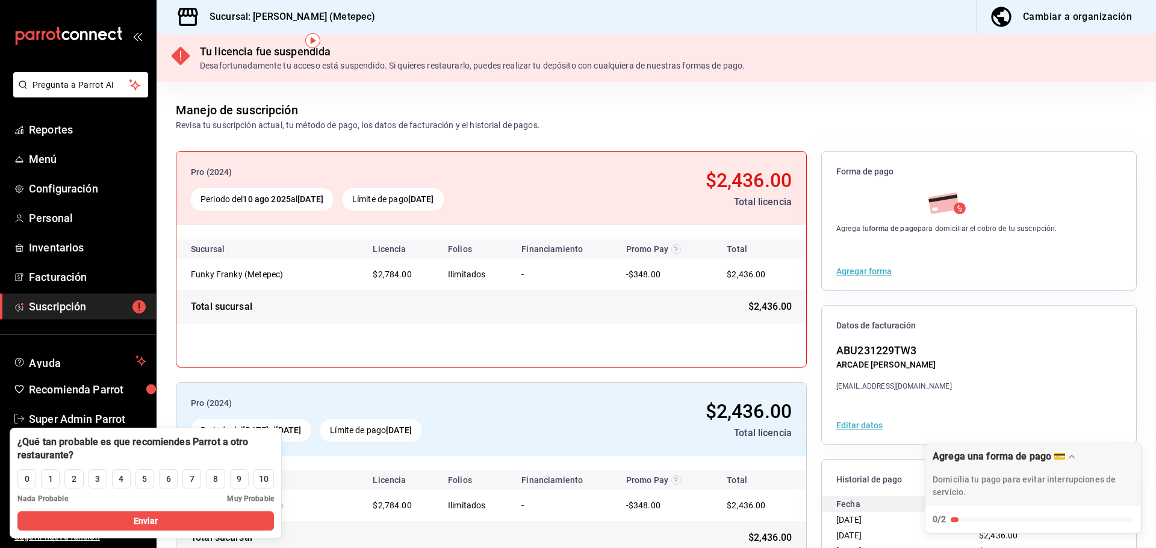
scroll to position [70, 0]
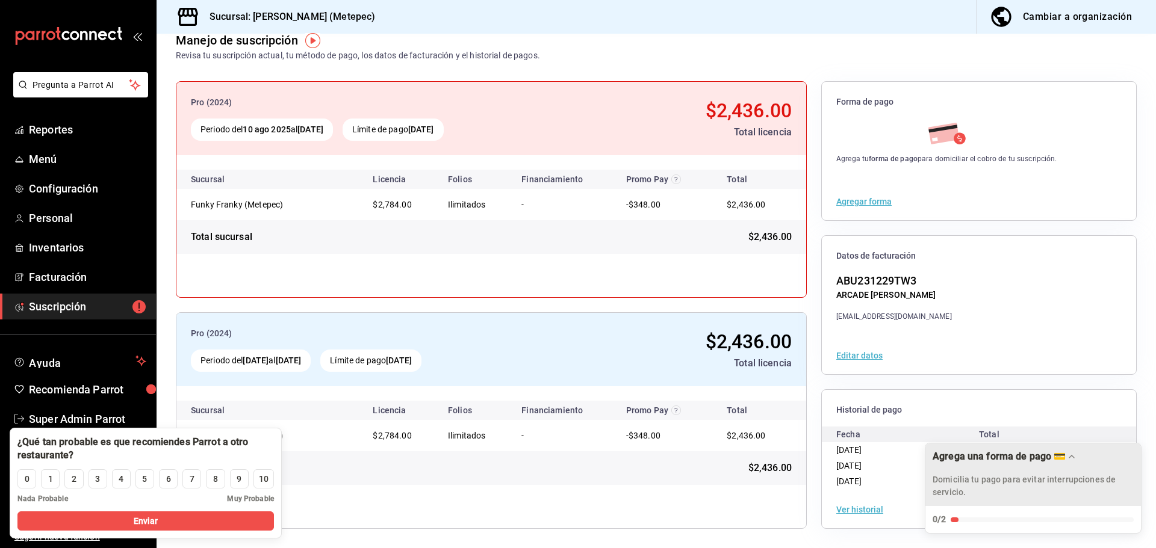
click at [1051, 459] on div "Agrega una forma de pago 💳" at bounding box center [999, 456] width 133 height 11
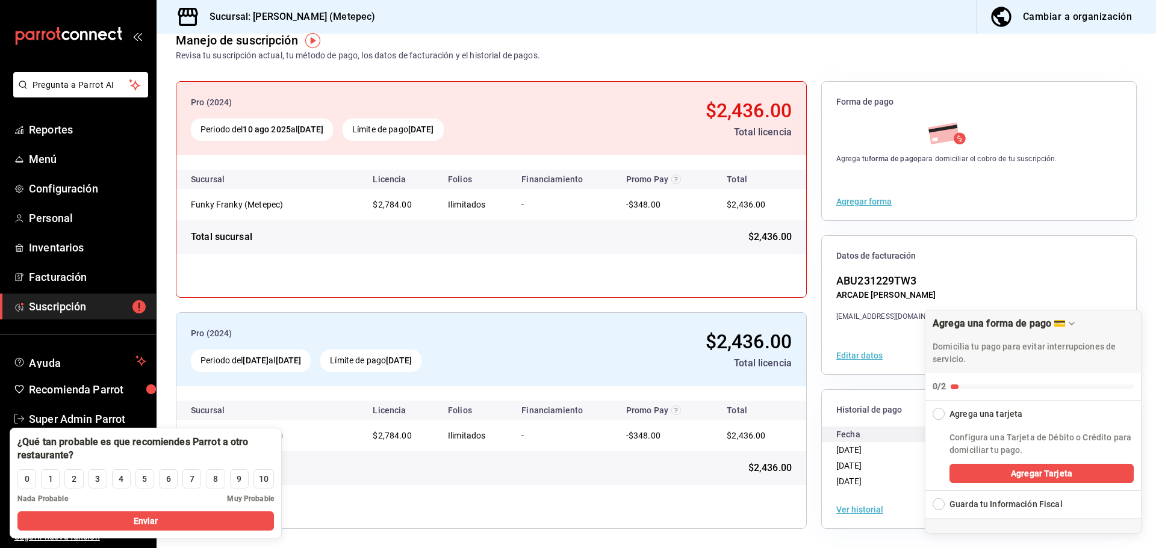
click at [650, 67] on div "Pro (2024) Periodo del 10 ago 2025 al 10 sep 2025 Límite de pago 10 sep 2025 $2…" at bounding box center [656, 305] width 999 height 486
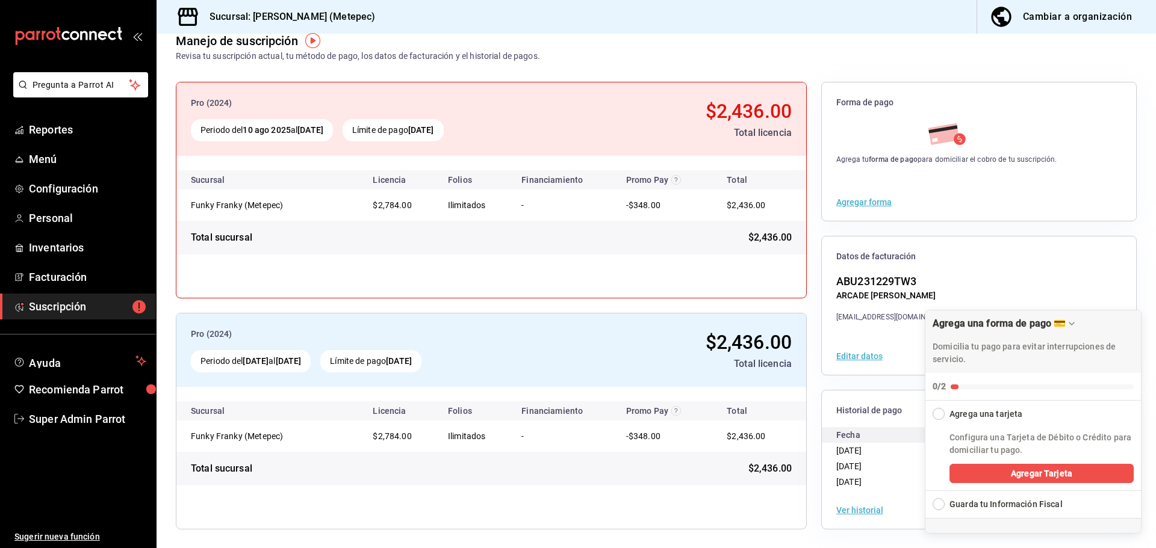
scroll to position [70, 0]
click at [853, 508] on button "Ver historial" at bounding box center [859, 510] width 47 height 8
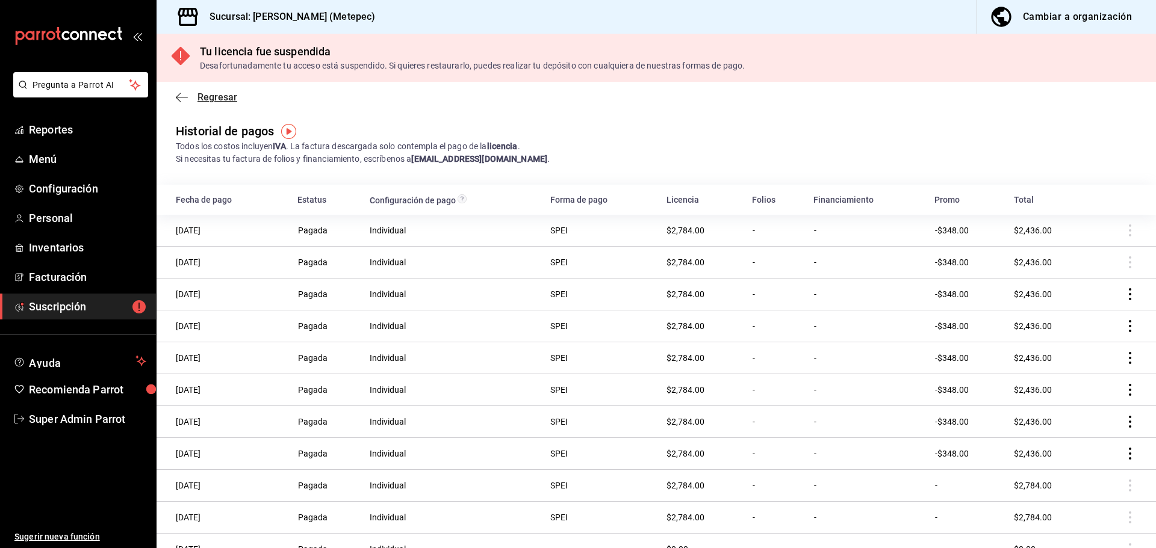
click at [190, 98] on span "Regresar" at bounding box center [206, 97] width 61 height 11
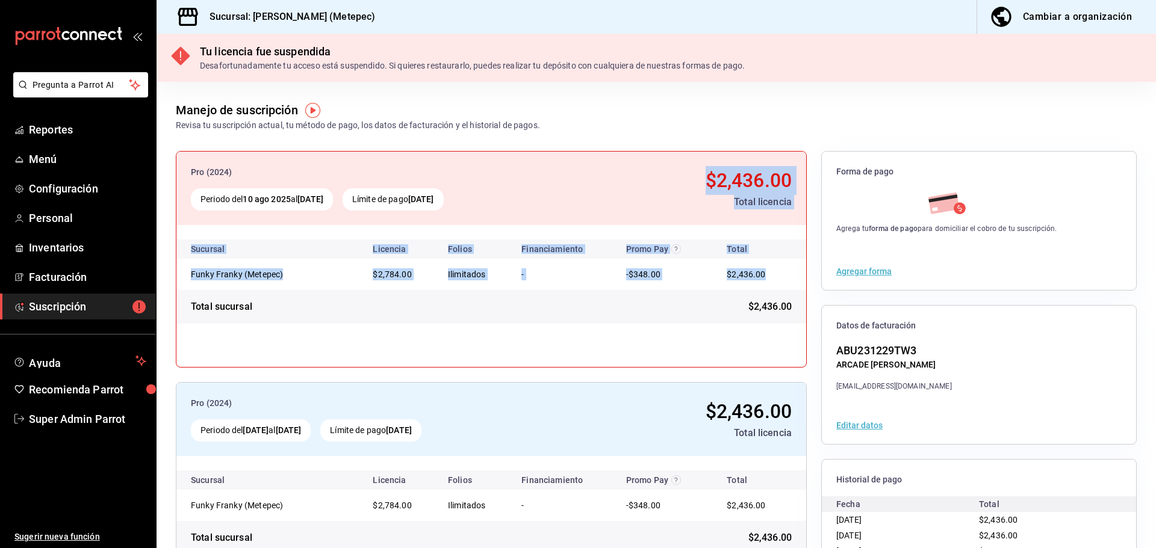
drag, startPoint x: 612, startPoint y: 168, endPoint x: 788, endPoint y: 276, distance: 206.2
click at [788, 276] on div "Pro (2024) Periodo del 10 ago 2025 al 10 sep 2025 Límite de pago 10 sep 2025 $2…" at bounding box center [491, 238] width 630 height 172
click at [669, 276] on td "-$348.00" at bounding box center [664, 274] width 96 height 31
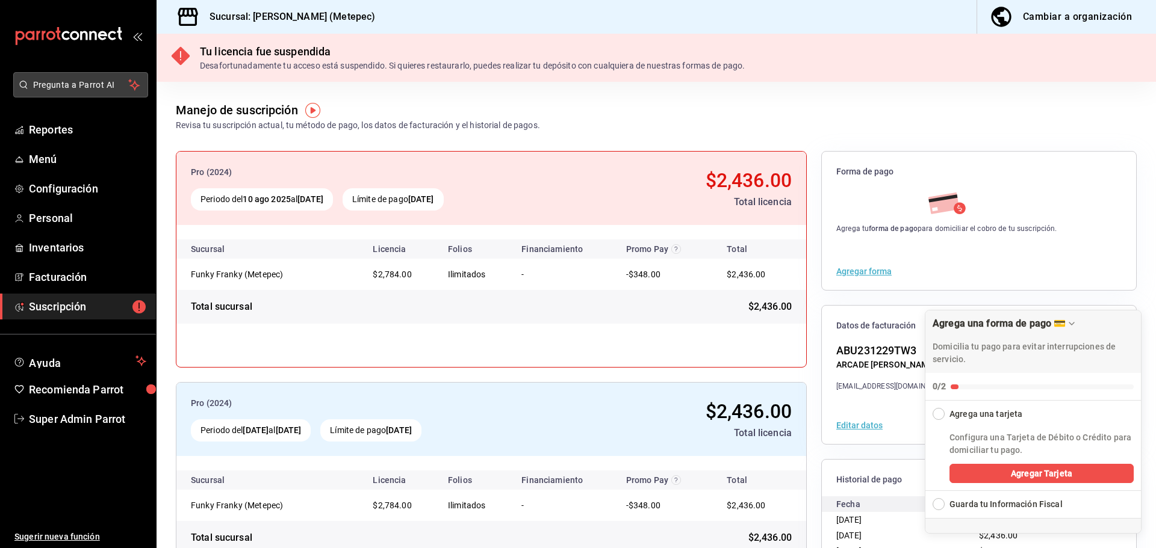
click at [84, 79] on span "Pregunta a Parrot AI" at bounding box center [81, 85] width 96 height 13
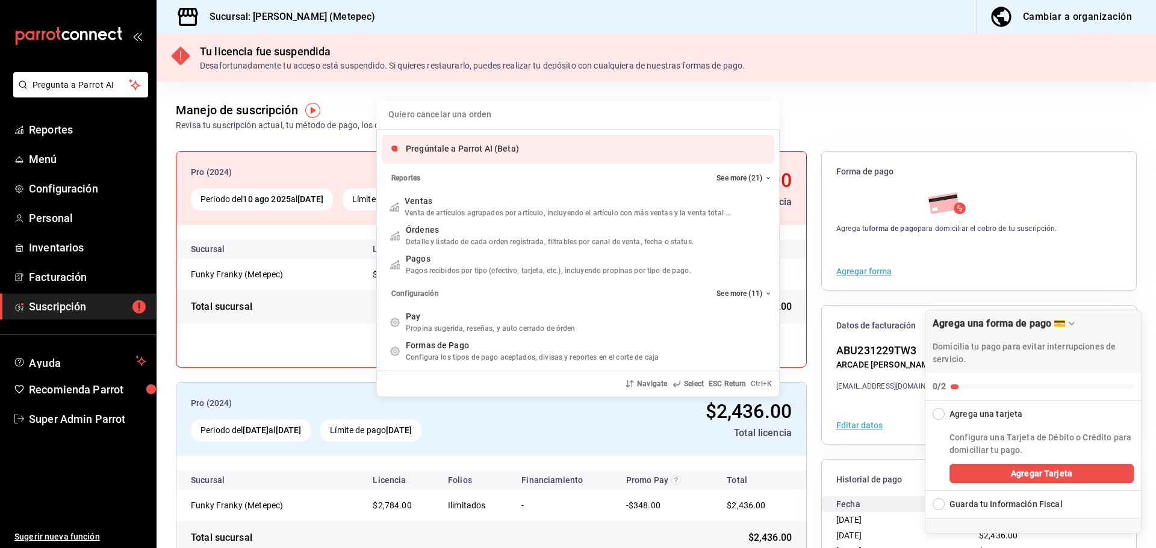
click at [450, 147] on span "Pregúntale a Parrot AI (Beta)" at bounding box center [462, 149] width 113 height 10
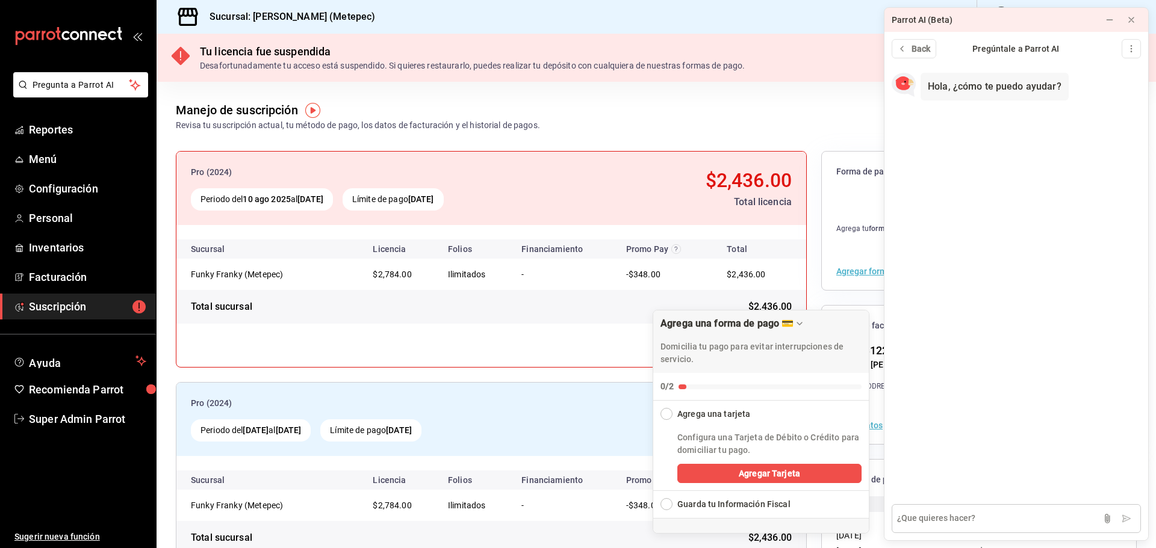
click at [984, 523] on textarea at bounding box center [1016, 519] width 249 height 29
type textarea "Cuales son las fechas de pago"
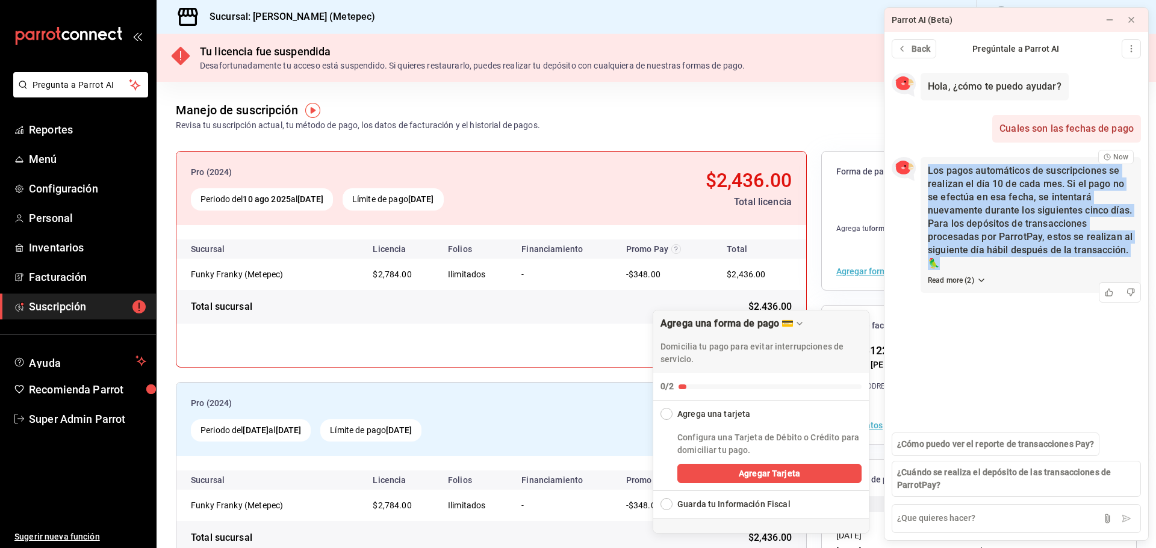
drag, startPoint x: 923, startPoint y: 170, endPoint x: 981, endPoint y: 258, distance: 106.0
click at [981, 258] on div "Los pagos automáticos de suscripciones se realizan el día 10 de cada mes. Si el…" at bounding box center [1031, 225] width 220 height 136
click at [989, 267] on p "Los pagos automáticos de suscripciones se realizan el día 10 de cada mes. Si el…" at bounding box center [1031, 217] width 206 height 106
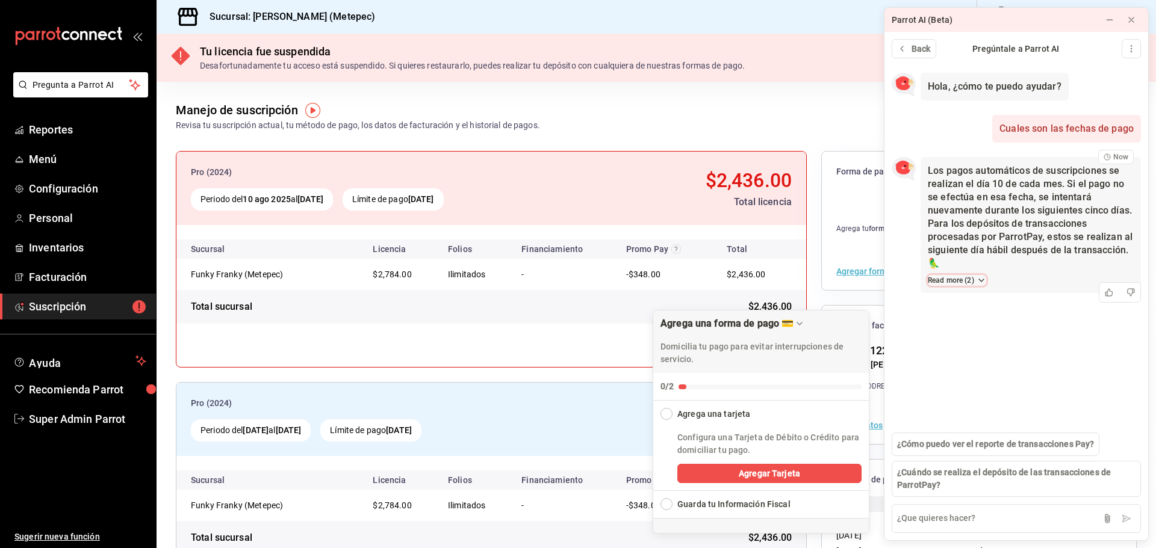
click at [970, 279] on button "Read more ( 2 )" at bounding box center [957, 280] width 58 height 11
click at [960, 312] on span "Suscripción" at bounding box center [961, 308] width 45 height 13
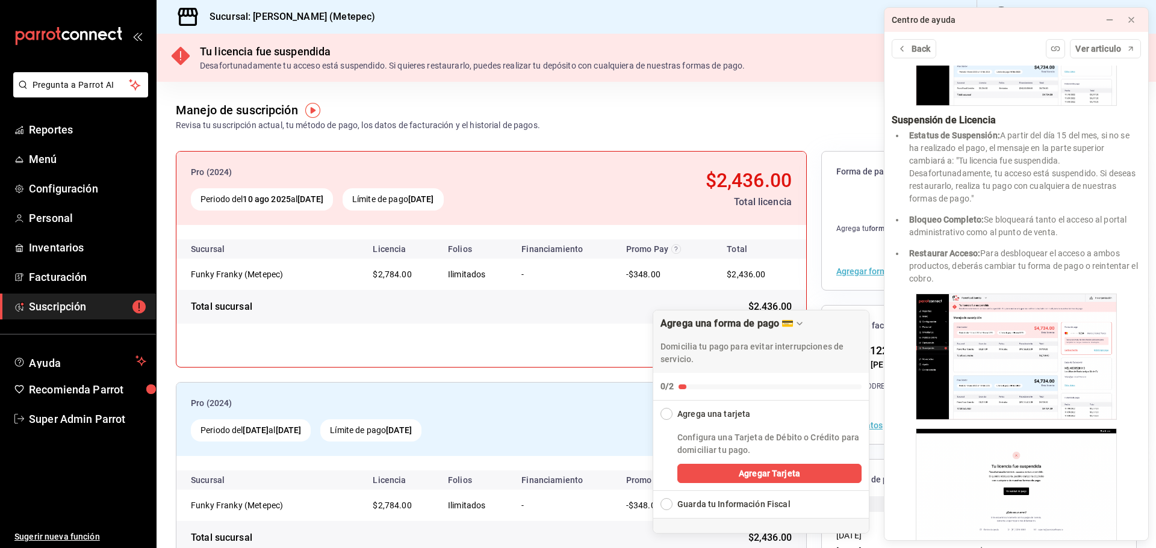
scroll to position [1973, 0]
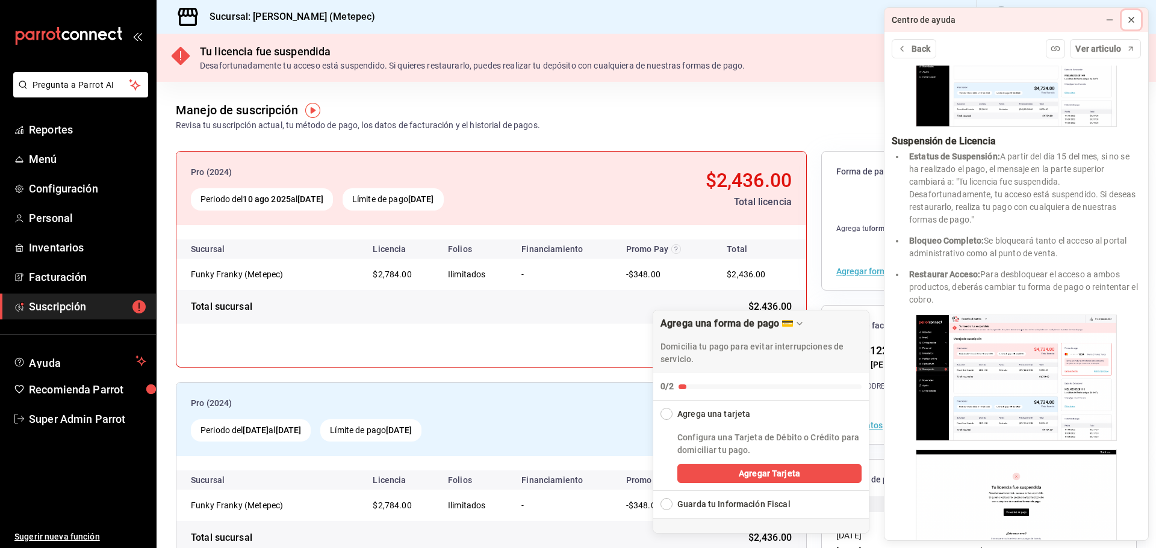
click at [1134, 22] on icon at bounding box center [1131, 20] width 10 height 10
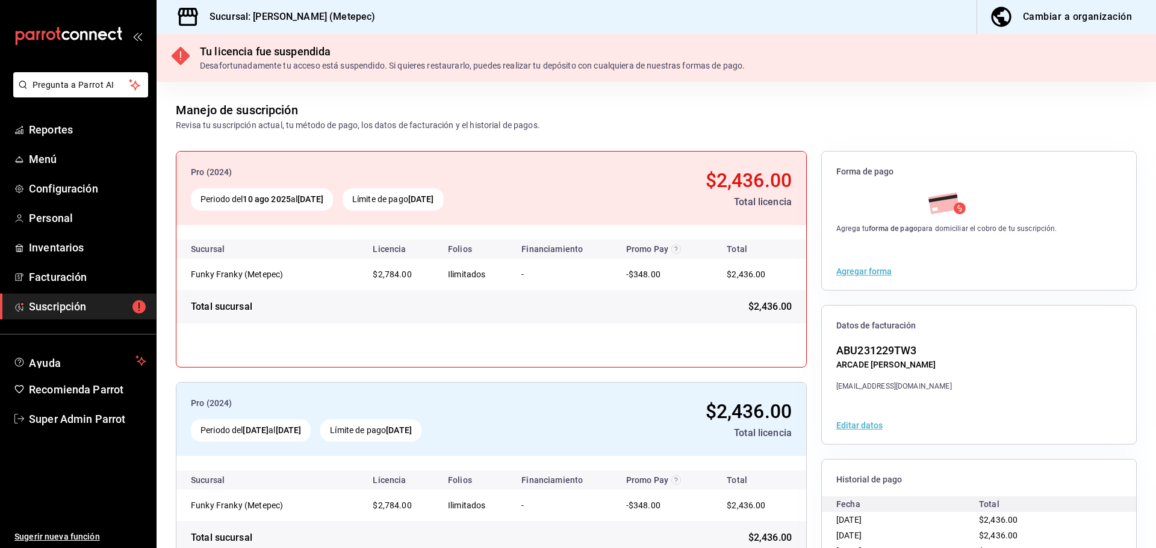
scroll to position [70, 0]
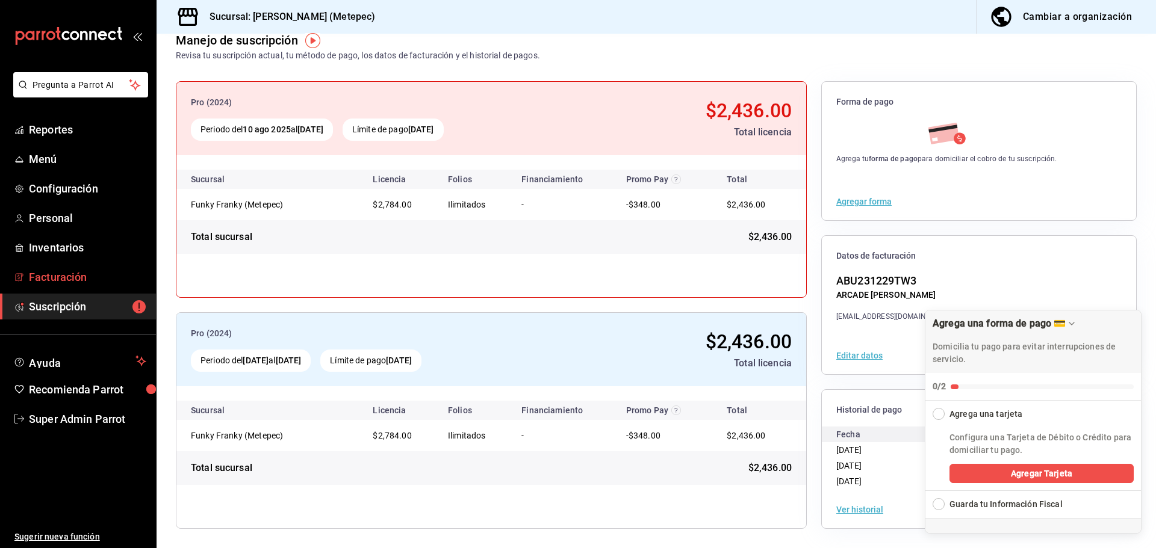
click at [63, 282] on span "Facturación" at bounding box center [87, 277] width 117 height 16
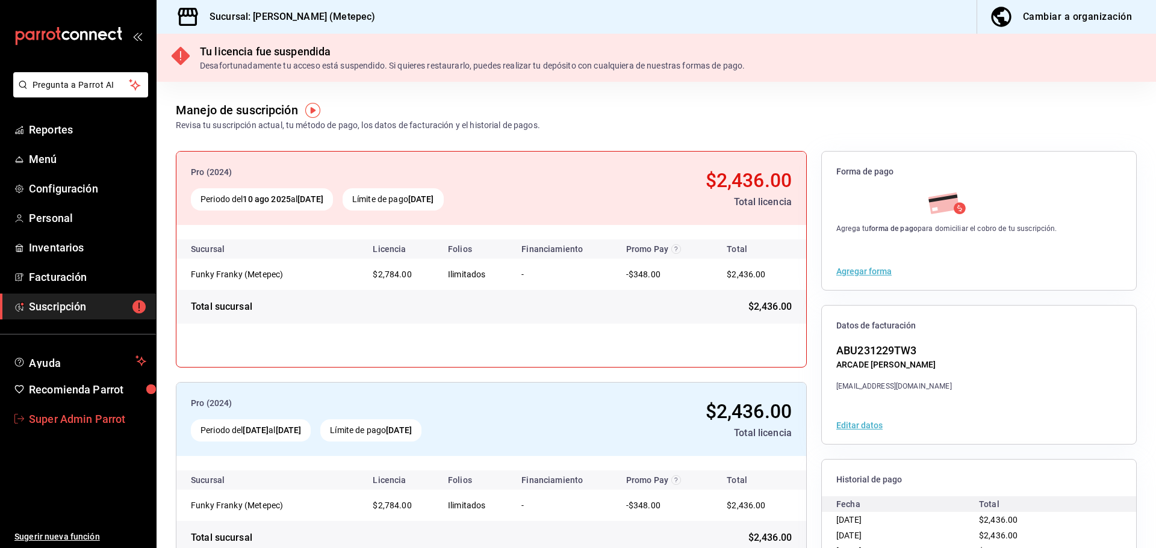
click at [111, 411] on span "Super Admin Parrot" at bounding box center [87, 419] width 117 height 16
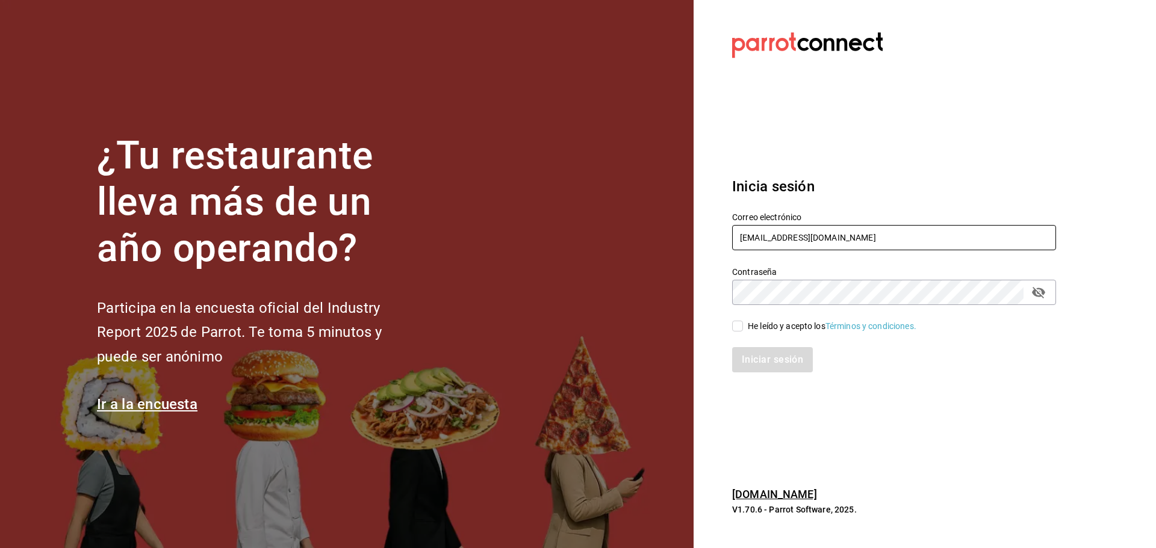
click at [768, 235] on input "funkyfranky@metepec.com" at bounding box center [894, 237] width 324 height 25
type input "[EMAIL_ADDRESS][DOMAIN_NAME]"
click at [756, 320] on div "He leído y acepto los Términos y condiciones." at bounding box center [832, 326] width 169 height 13
click at [743, 321] on input "He leído y acepto los Términos y condiciones." at bounding box center [737, 326] width 11 height 11
checkbox input "true"
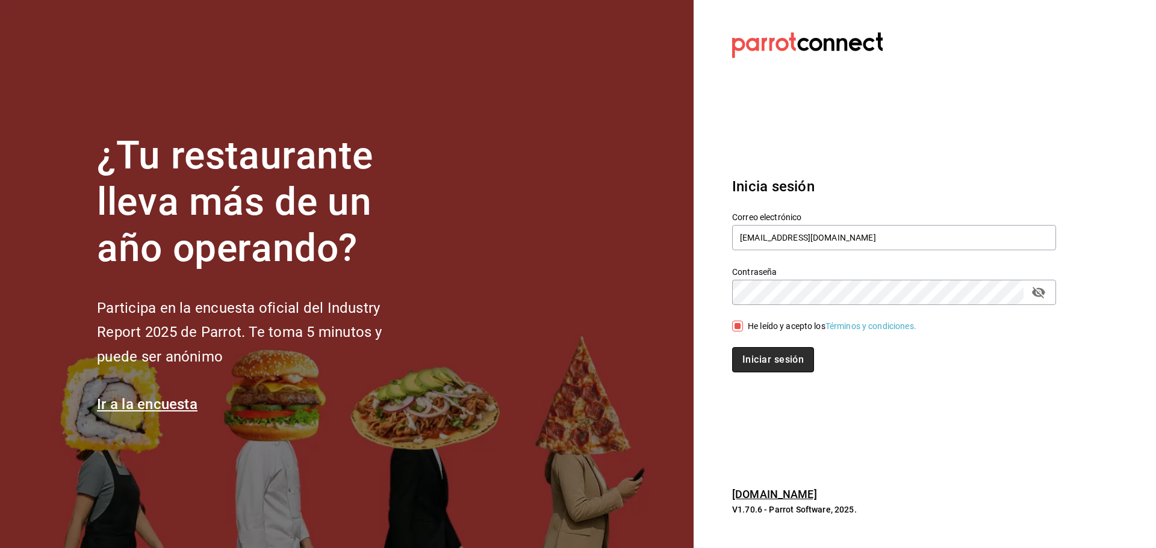
click at [751, 354] on button "Iniciar sesión" at bounding box center [773, 359] width 82 height 25
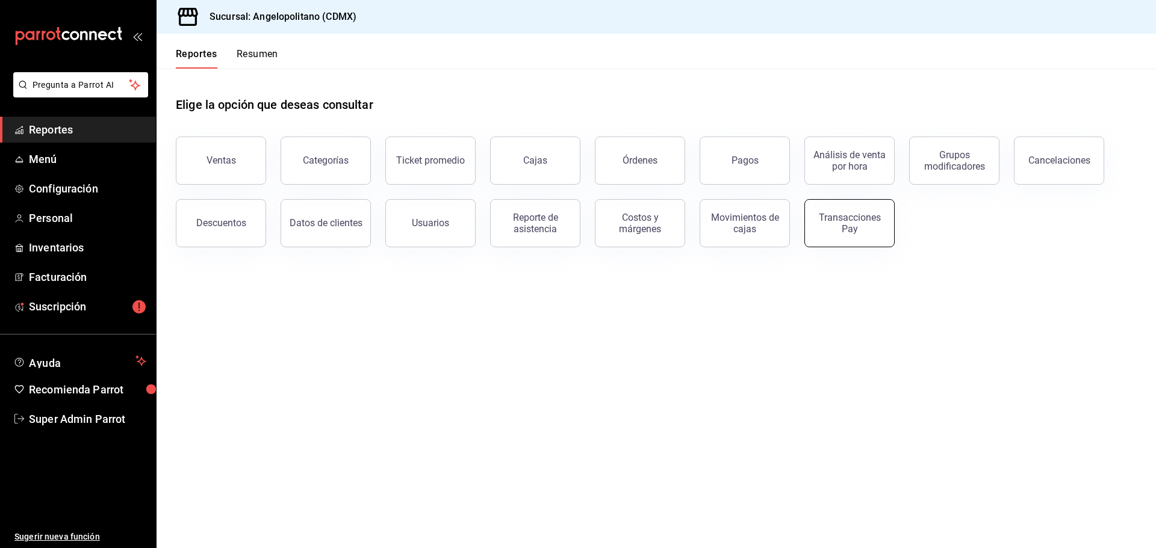
click at [830, 238] on button "Transacciones Pay" at bounding box center [849, 223] width 90 height 48
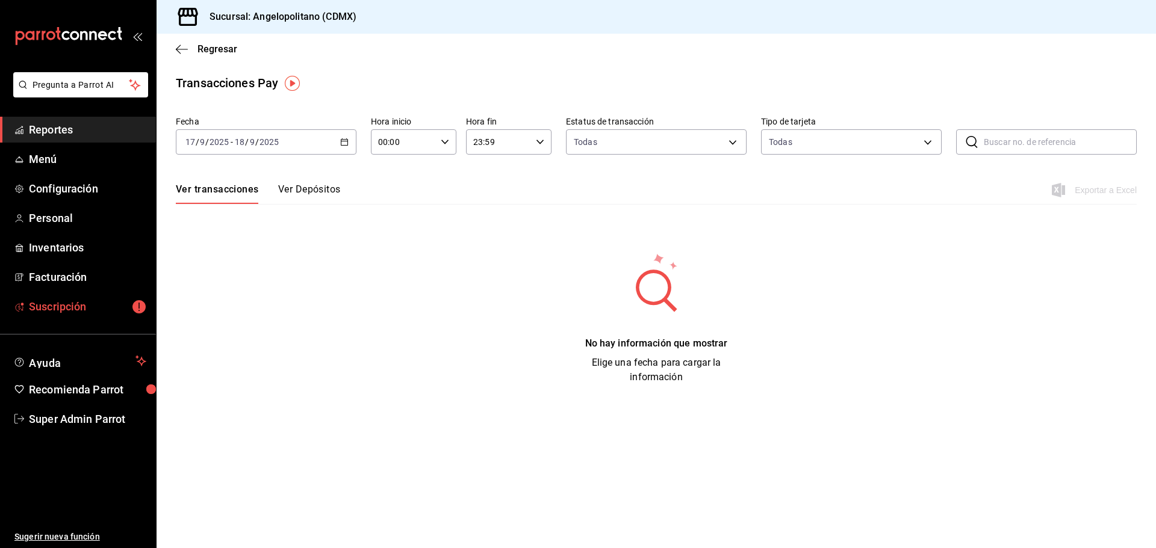
click at [122, 312] on span "Suscripción" at bounding box center [87, 307] width 117 height 16
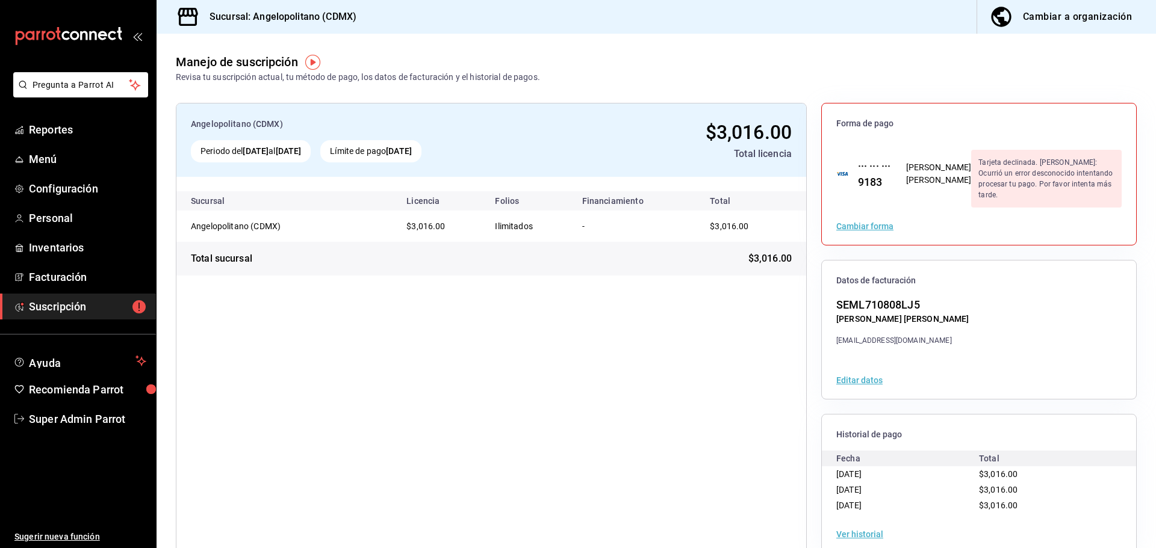
click at [844, 526] on div "Ver historial" at bounding box center [979, 534] width 314 height 37
click at [842, 530] on button "Ver historial" at bounding box center [859, 534] width 47 height 8
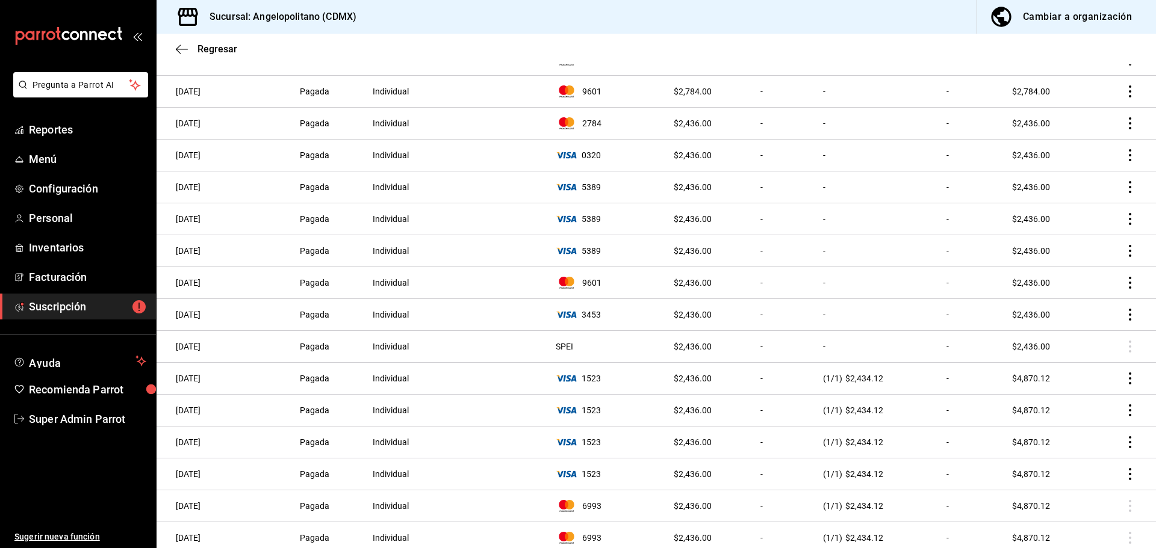
scroll to position [465, 0]
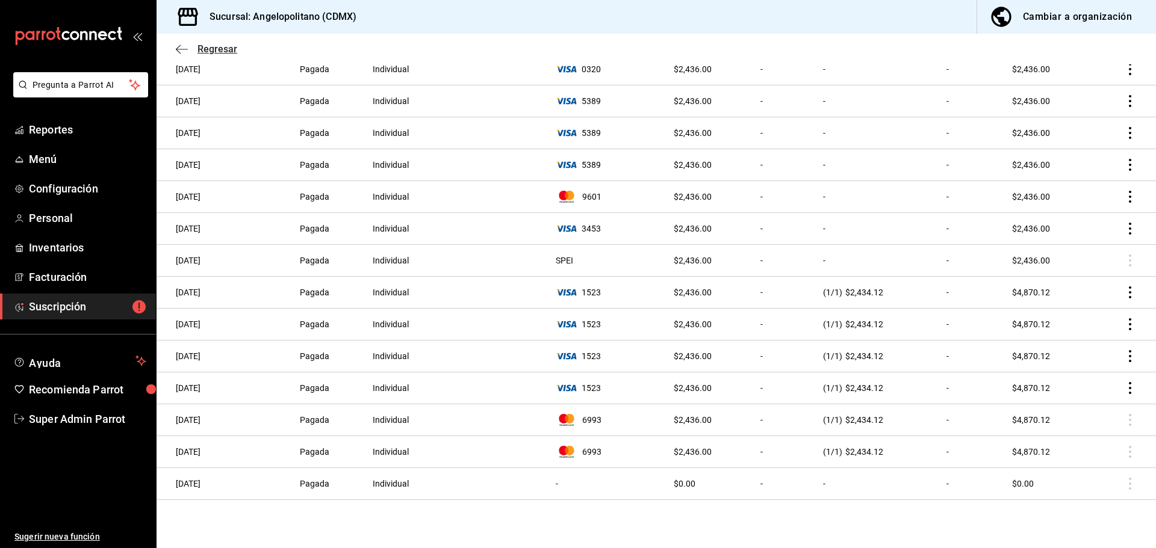
click at [180, 54] on icon "button" at bounding box center [182, 49] width 12 height 11
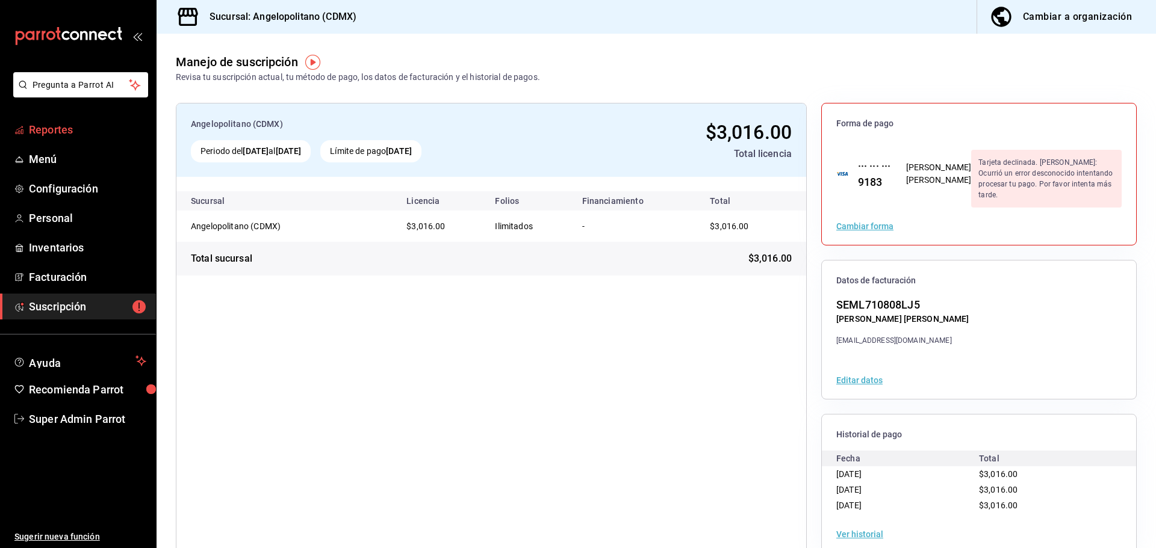
click at [127, 129] on span "Reportes" at bounding box center [87, 130] width 117 height 16
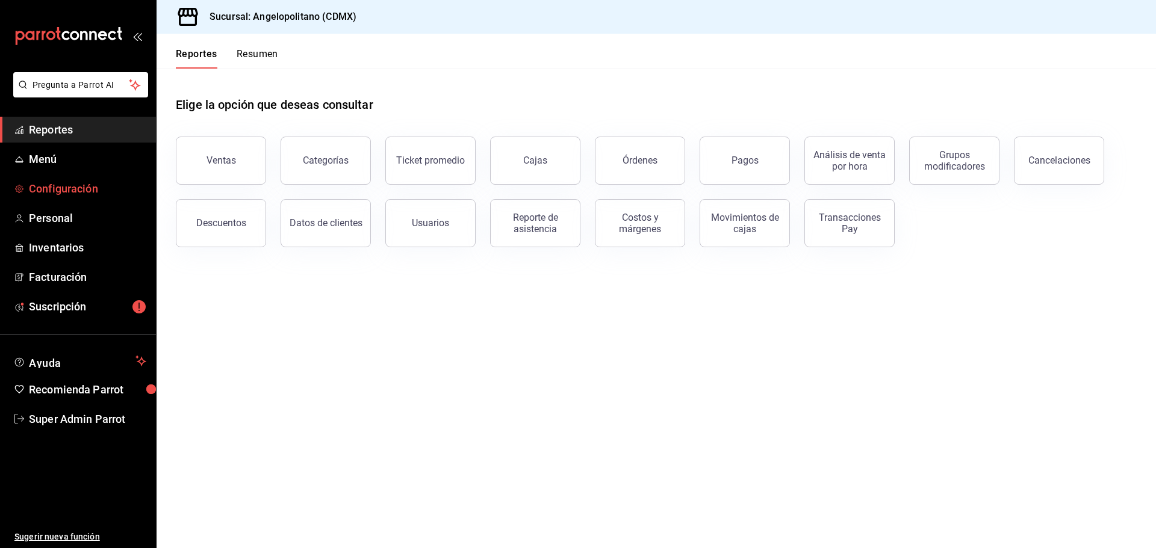
click at [82, 187] on span "Configuración" at bounding box center [87, 189] width 117 height 16
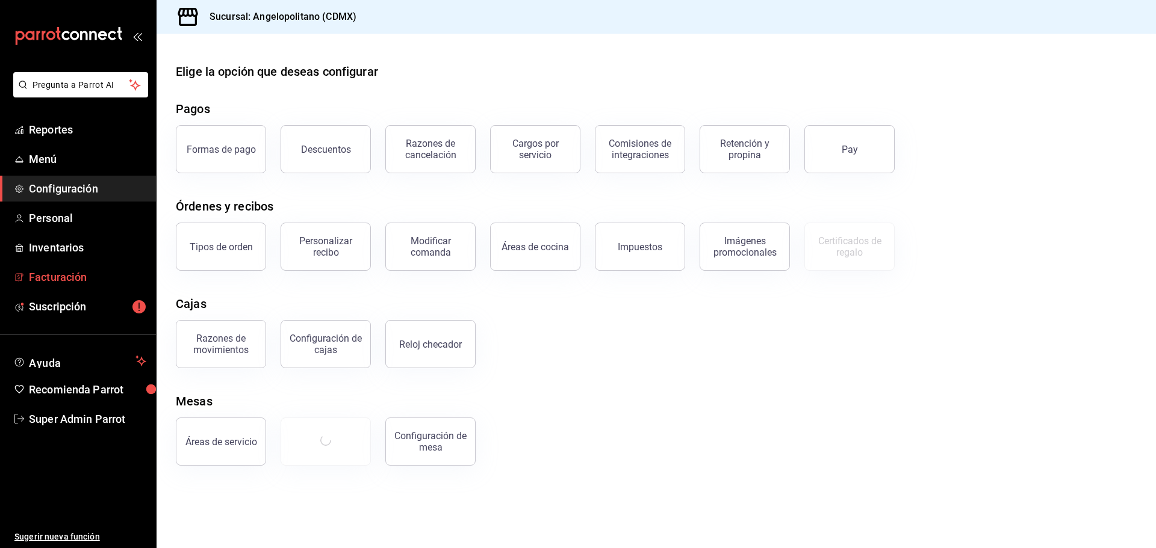
click at [78, 279] on span "Facturación" at bounding box center [87, 277] width 117 height 16
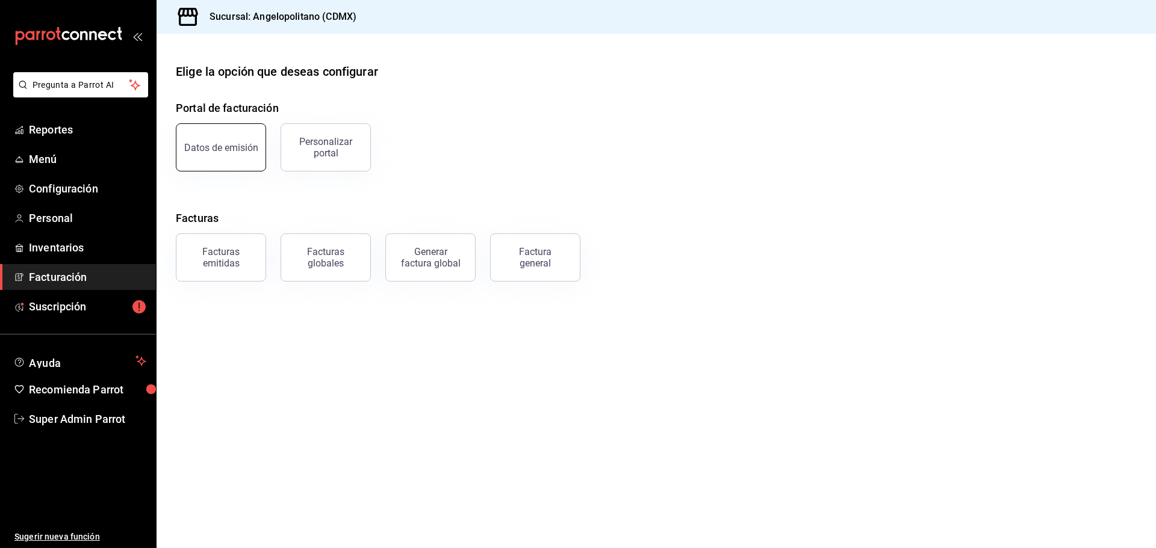
click at [241, 149] on div "Datos de emisión" at bounding box center [221, 147] width 74 height 11
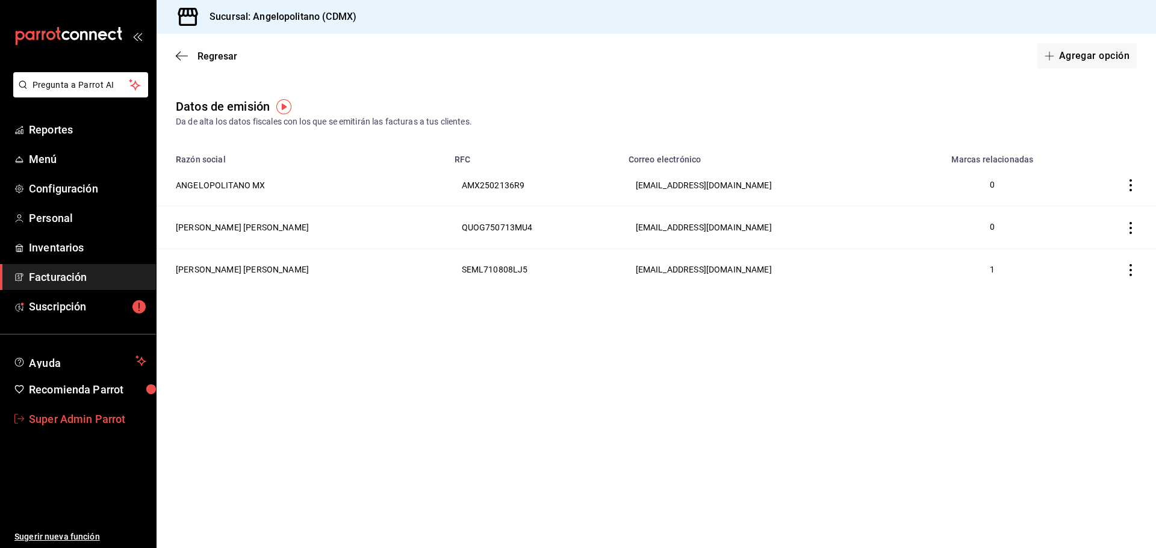
click at [98, 408] on link "Super Admin Parrot" at bounding box center [78, 419] width 156 height 26
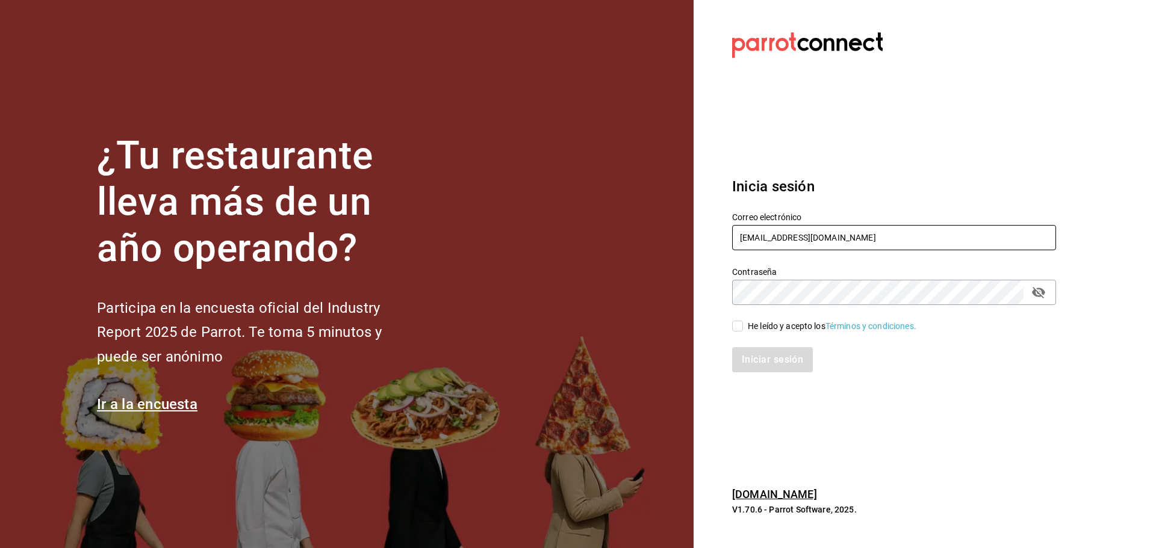
click at [771, 249] on input "angelopolitano@cdmx.com" at bounding box center [894, 237] width 324 height 25
type input "agonia@hgo.mx"
click at [763, 318] on div "He leído y acepto los Términos y condiciones." at bounding box center [887, 319] width 338 height 28
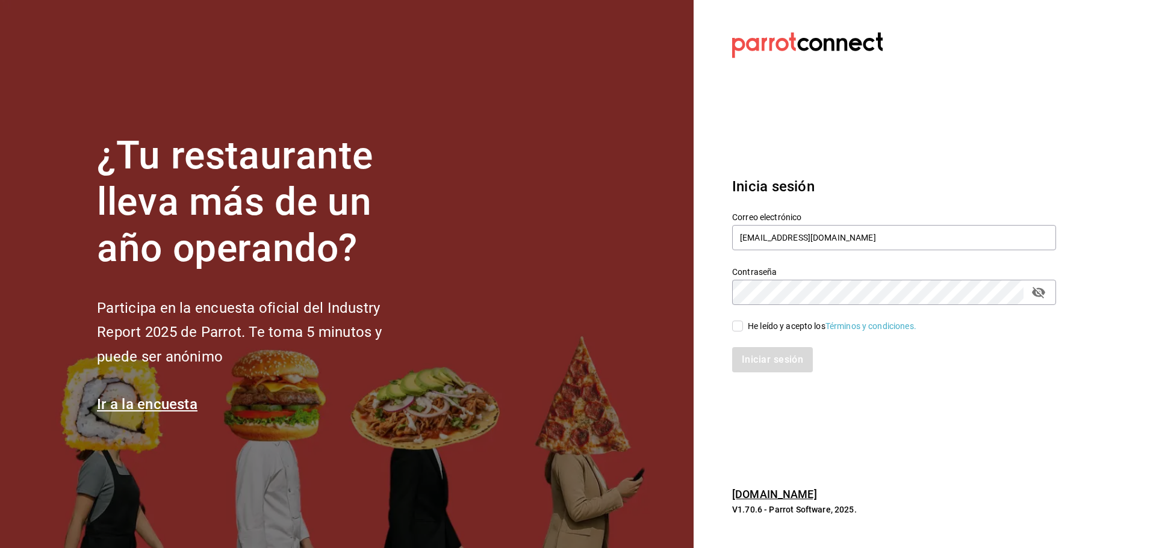
click at [769, 330] on div "He leído y acepto los Términos y condiciones." at bounding box center [832, 326] width 169 height 13
click at [743, 330] on input "He leído y acepto los Términos y condiciones." at bounding box center [737, 326] width 11 height 11
checkbox input "true"
click at [777, 364] on button "Iniciar sesión" at bounding box center [773, 359] width 82 height 25
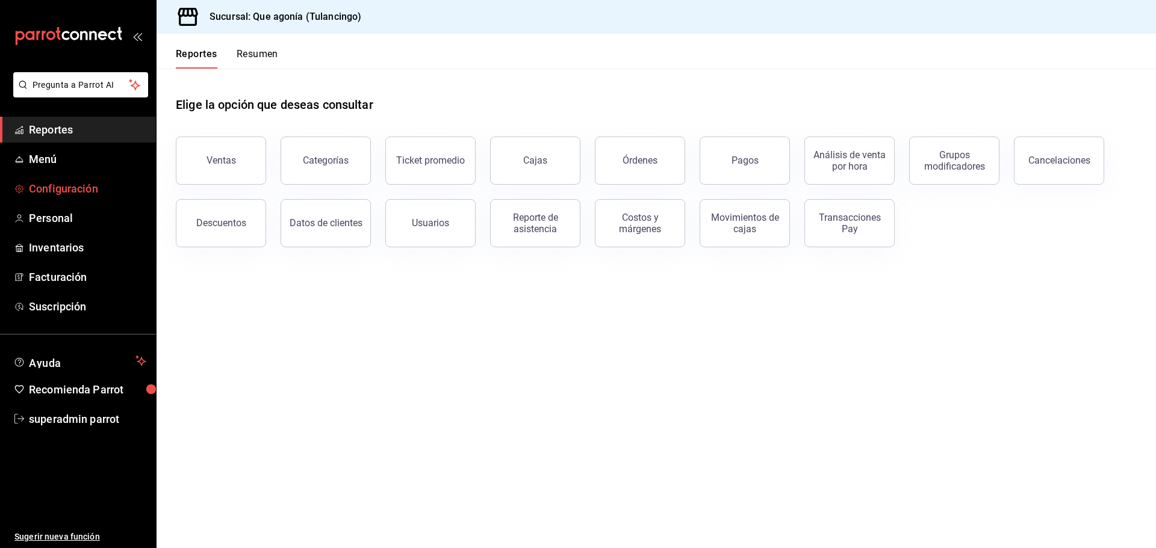
click at [89, 184] on span "Configuración" at bounding box center [87, 189] width 117 height 16
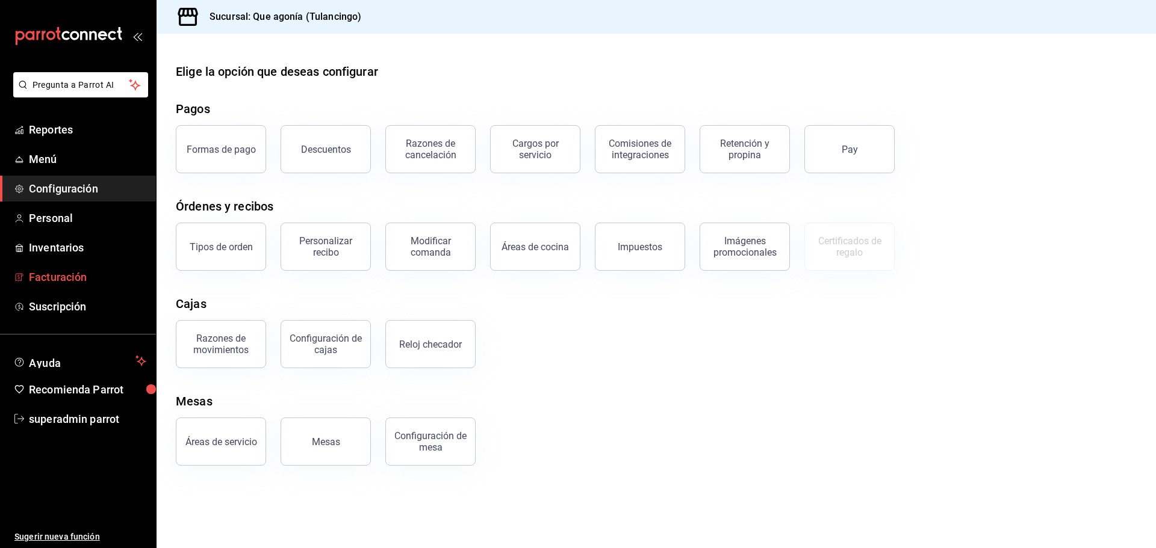
click at [106, 286] on link "Facturación" at bounding box center [78, 277] width 156 height 26
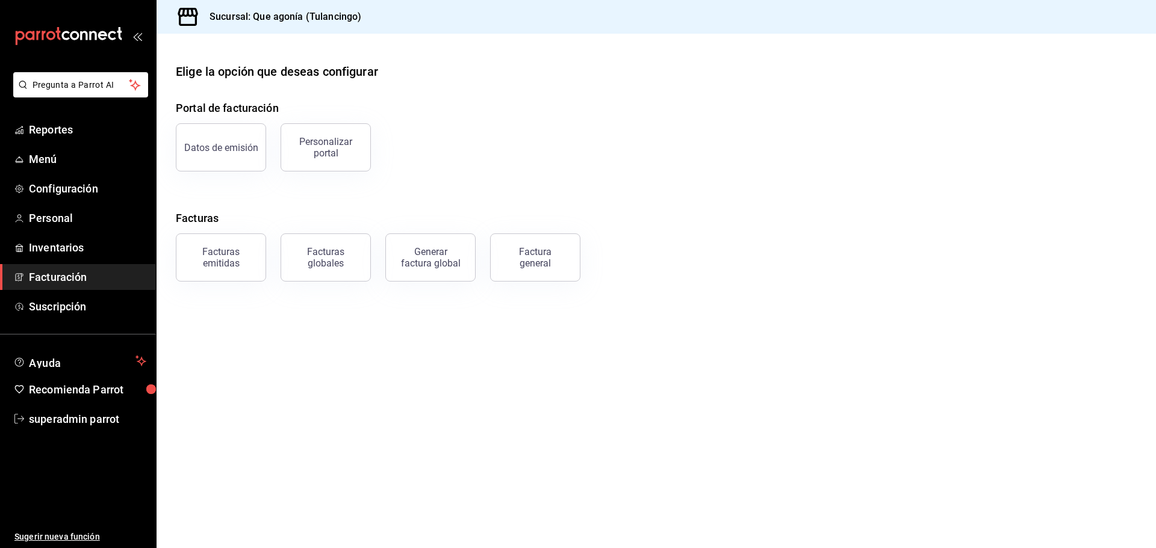
click at [220, 172] on div "Portal de facturación Datos de emisión Personalizar portal Facturas Facturas em…" at bounding box center [656, 191] width 961 height 182
click at [220, 152] on div "Datos de emisión" at bounding box center [221, 147] width 74 height 11
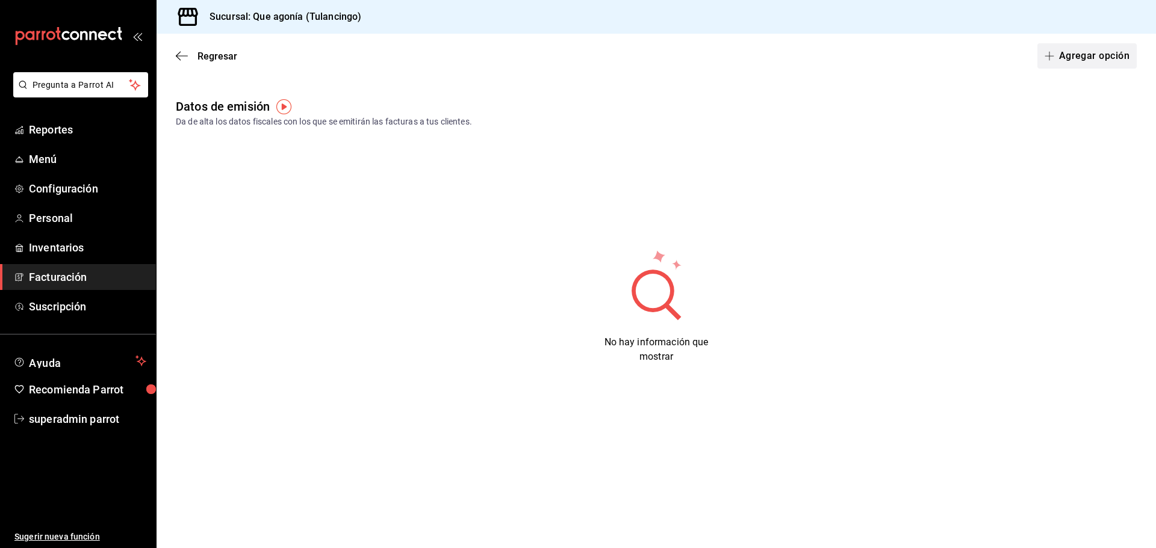
click at [1067, 57] on button "Agregar opción" at bounding box center [1086, 55] width 99 height 25
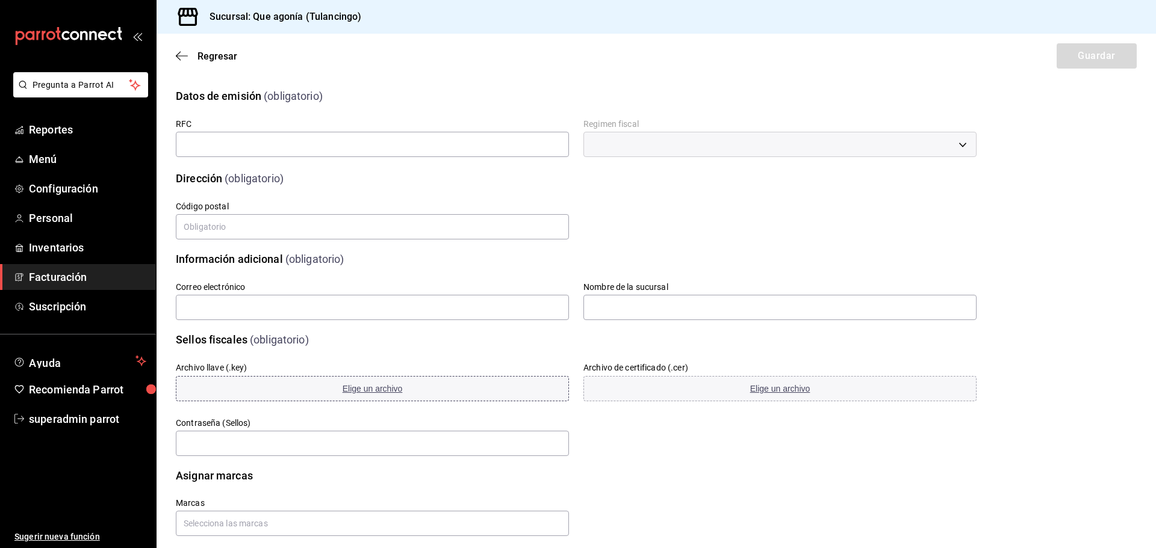
scroll to position [17, 0]
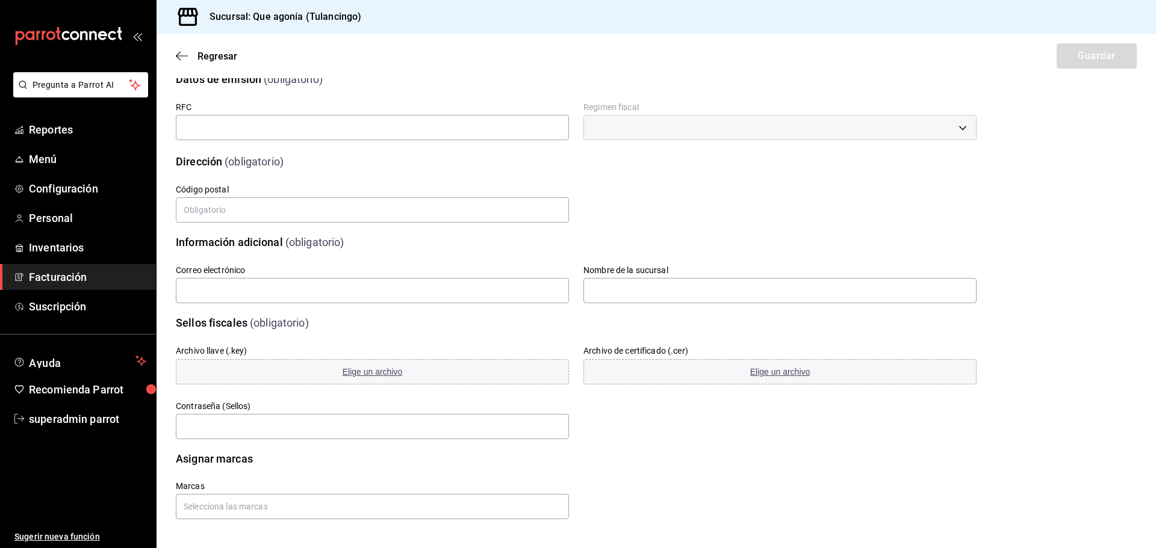
click at [421, 333] on div "Archivo llave (.key) Elige un archivo" at bounding box center [365, 358] width 408 height 55
drag, startPoint x: 175, startPoint y: 348, endPoint x: 262, endPoint y: 355, distance: 87.5
click at [262, 355] on div "Archivo llave (.key) Elige un archivo" at bounding box center [365, 358] width 408 height 55
copy div "Archivo llave (.key) Elige un archivo"
click at [332, 338] on div "Archivo llave (.key) Elige un archivo" at bounding box center [365, 358] width 408 height 55
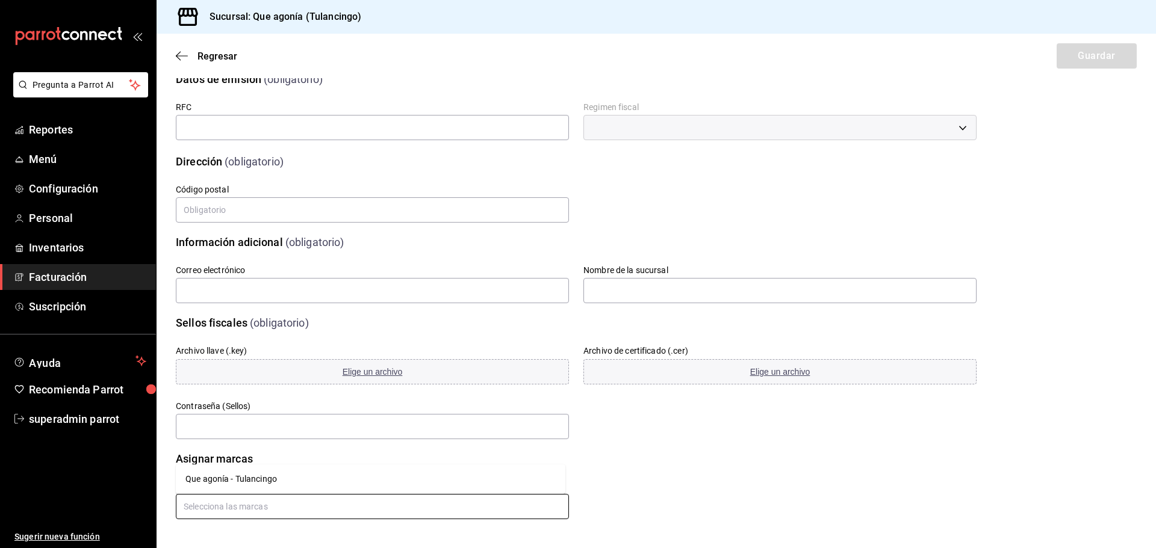
click at [252, 509] on input "text" at bounding box center [372, 506] width 393 height 25
click at [253, 487] on li "Que agonía - Tulancingo" at bounding box center [371, 480] width 390 height 20
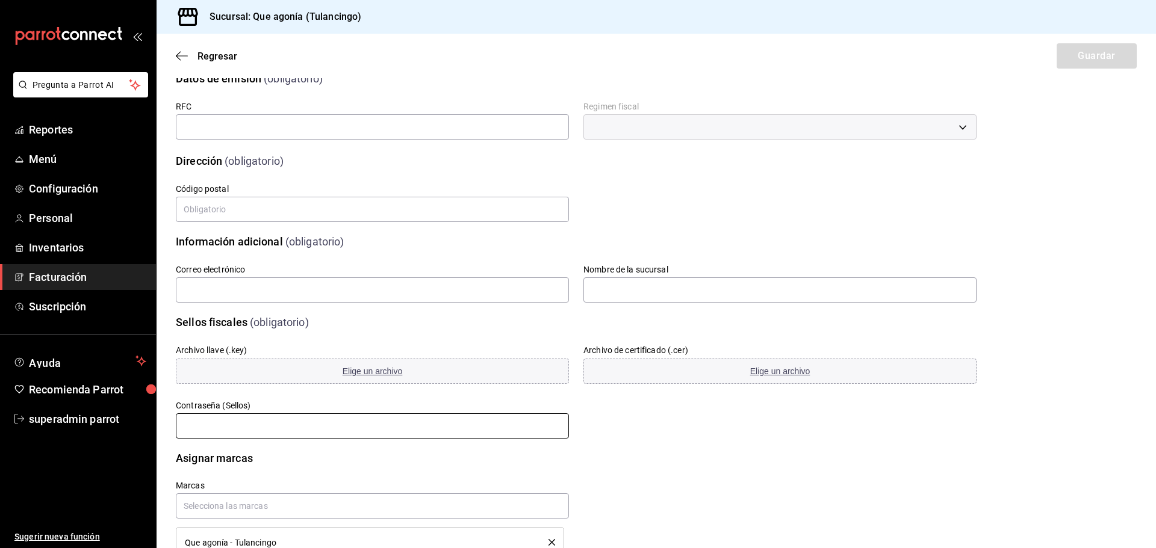
click at [561, 418] on input "text" at bounding box center [372, 426] width 393 height 25
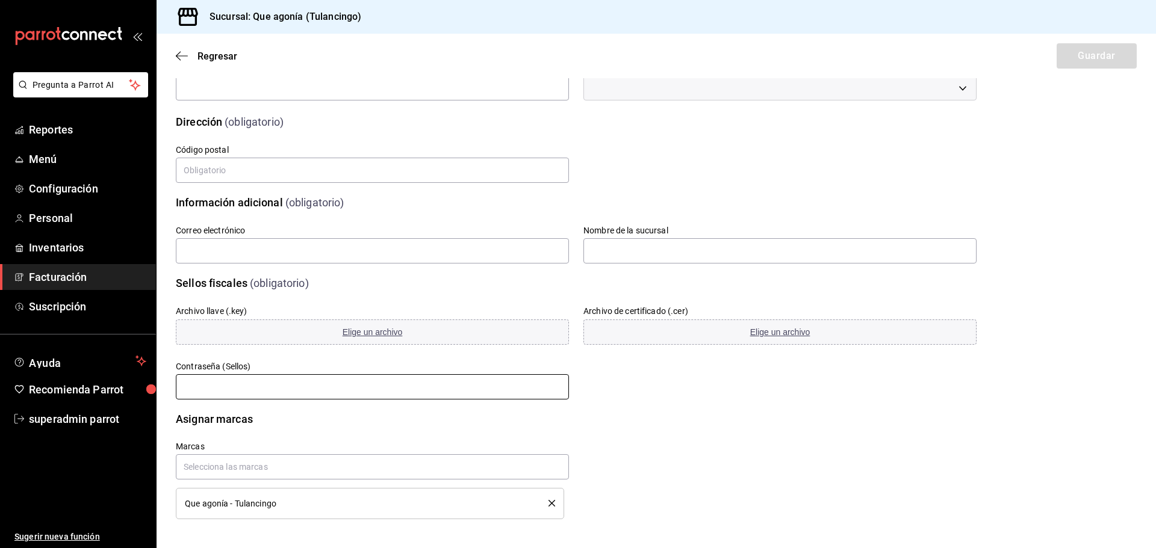
scroll to position [0, 0]
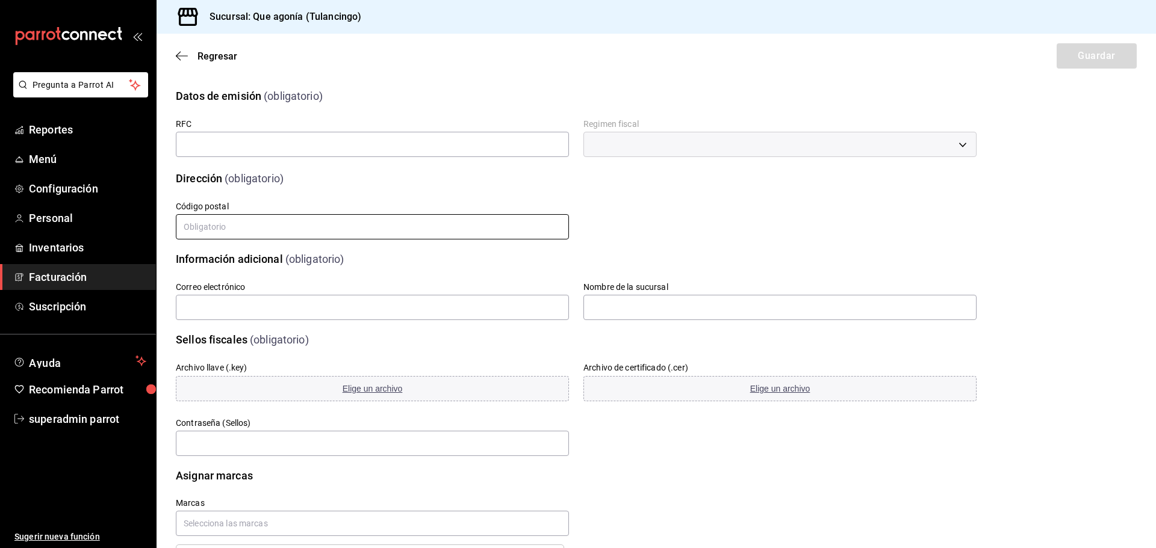
click at [406, 236] on input "text" at bounding box center [372, 226] width 393 height 25
